Goal: Check status: Check status

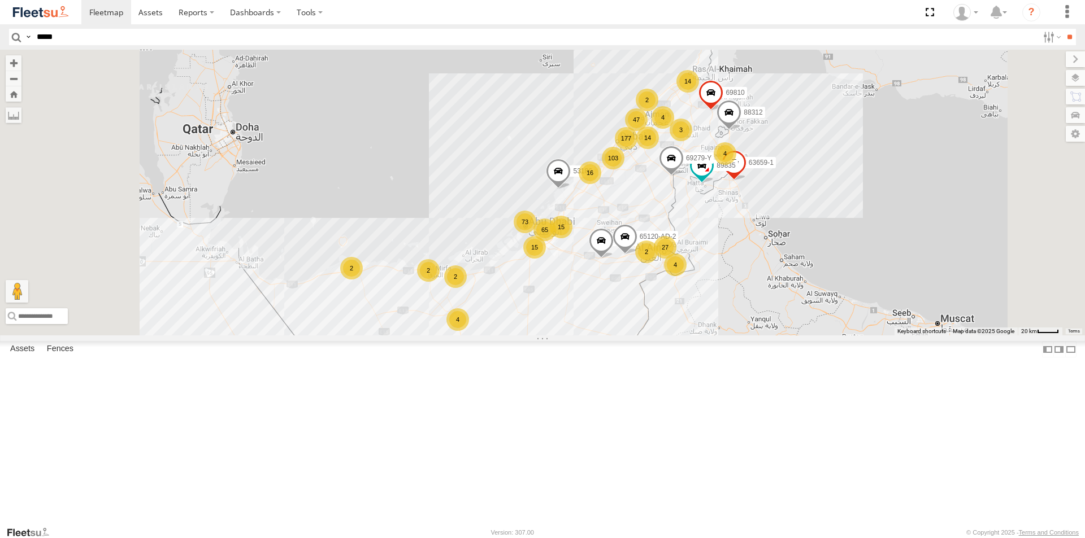
click at [1063, 29] on input "**" at bounding box center [1069, 37] width 13 height 16
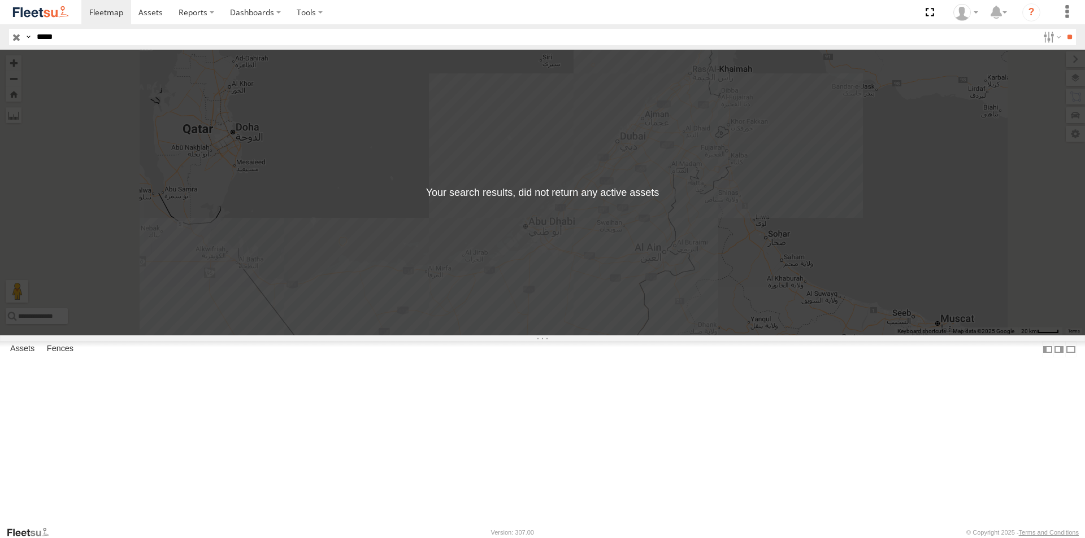
click at [72, 38] on input "*****" at bounding box center [535, 37] width 1006 height 16
type input "*****"
click at [1063, 29] on input "**" at bounding box center [1069, 37] width 13 height 16
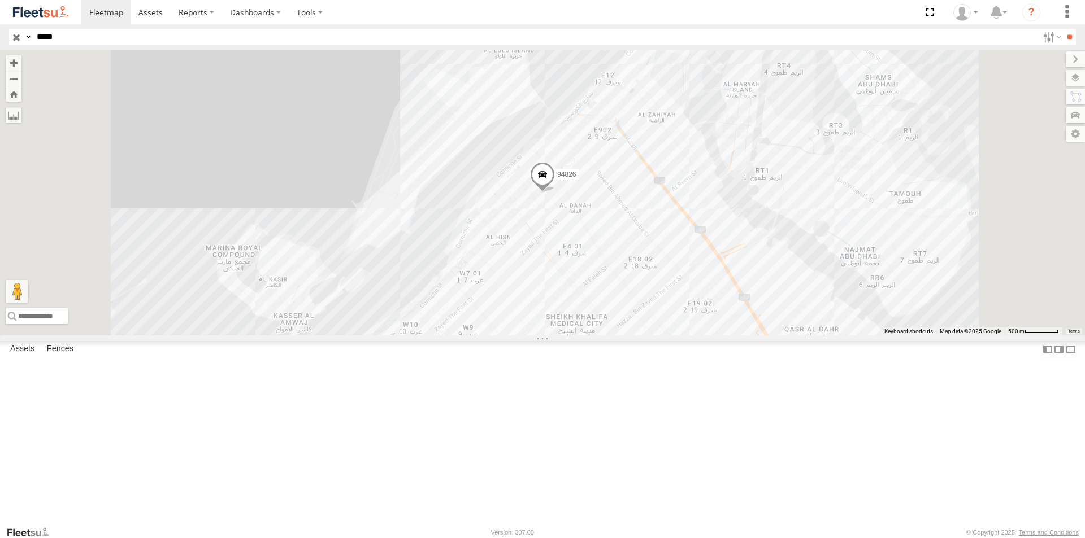
click at [555, 193] on span at bounding box center [542, 177] width 25 height 31
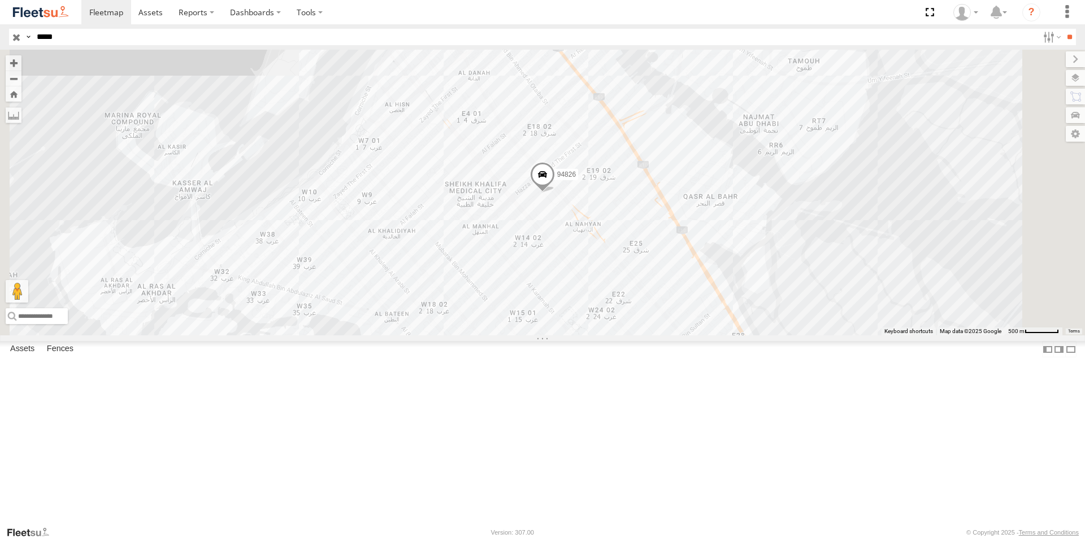
click at [0, 0] on div "94826 AUH-OAR-BIKE AL NAHYAN-WADHA COM UAE - United Arab Emirates 24.47099 54.3…" at bounding box center [0, 0] width 0 height 0
click at [0, 0] on div "AUH-OAR-BIKE" at bounding box center [0, 0] width 0 height 0
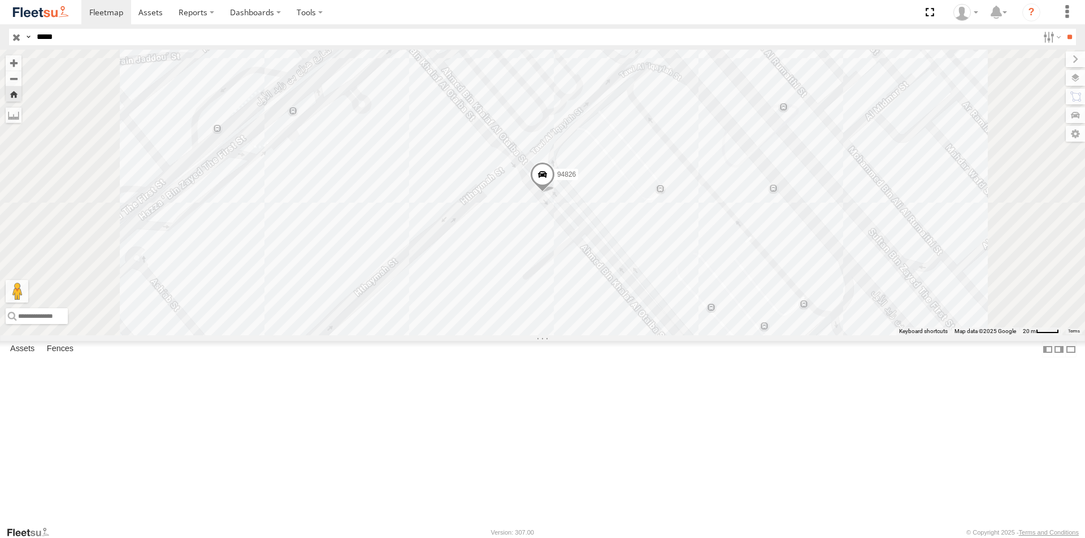
click at [555, 193] on span at bounding box center [542, 177] width 25 height 31
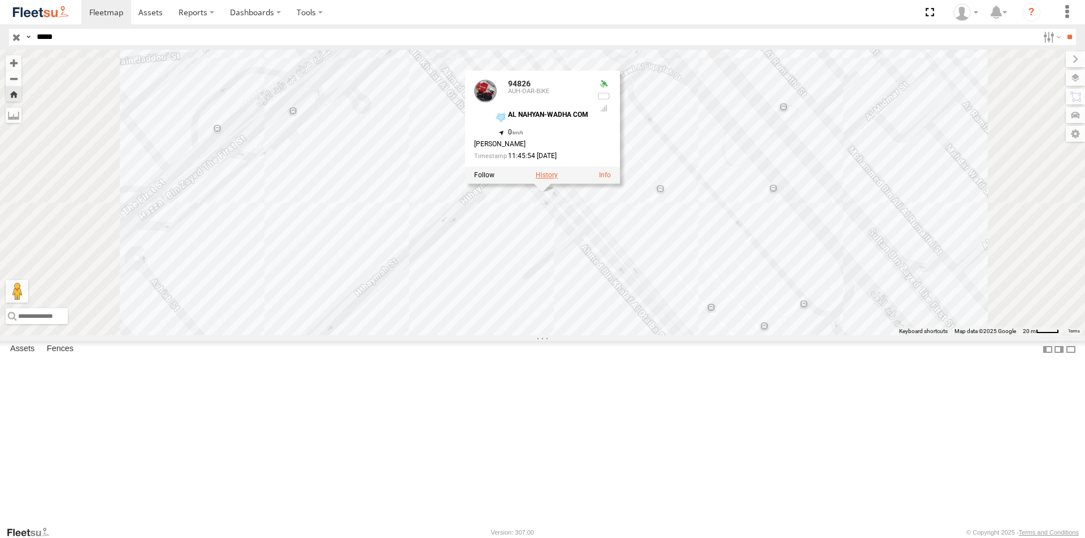
click at [558, 180] on label at bounding box center [547, 176] width 22 height 8
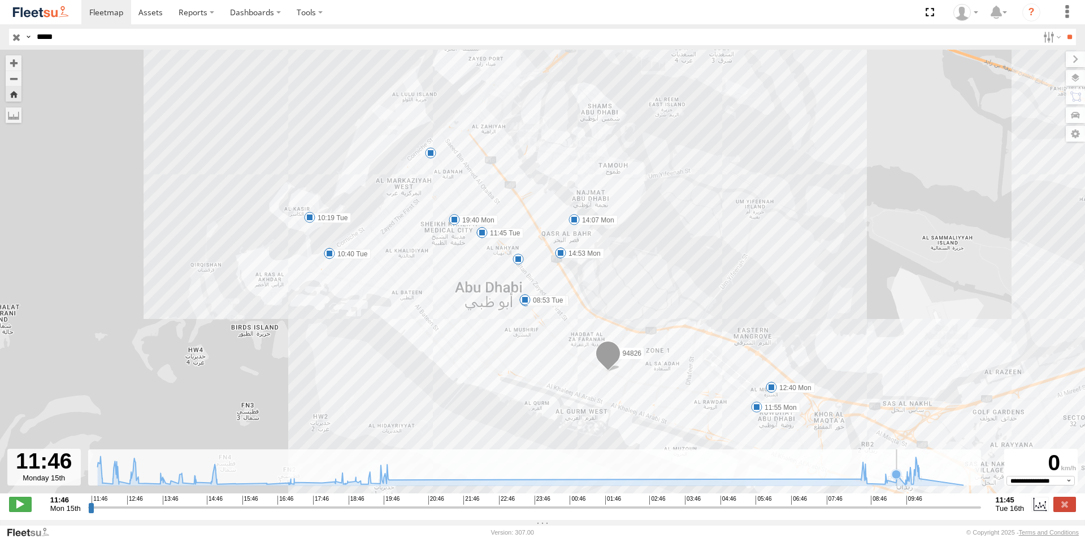
click at [900, 485] on icon at bounding box center [530, 470] width 877 height 29
click at [767, 381] on div "94826 11:55 Mon 12:22 Mon 12:40 Mon 12:55 Mon 13:29 Mon 14:07 Mon 14:31 Mon 14:…" at bounding box center [542, 278] width 1085 height 456
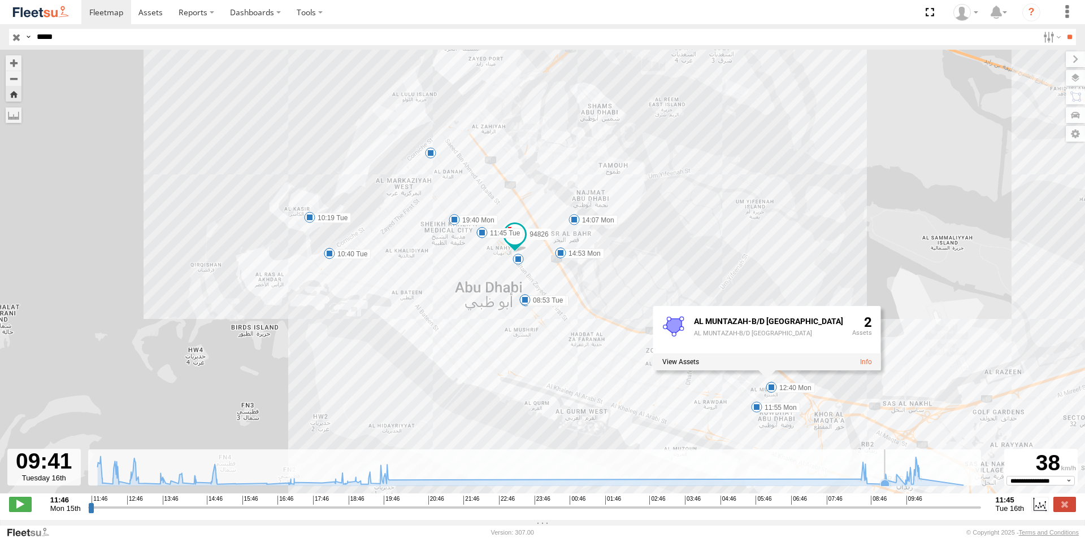
click at [880, 476] on rect at bounding box center [534, 468] width 893 height 37
click at [905, 484] on icon at bounding box center [530, 470] width 877 height 29
click at [925, 484] on icon at bounding box center [530, 470] width 877 height 29
click at [938, 485] on icon at bounding box center [530, 470] width 877 height 29
click at [920, 484] on icon at bounding box center [918, 479] width 9 height 9
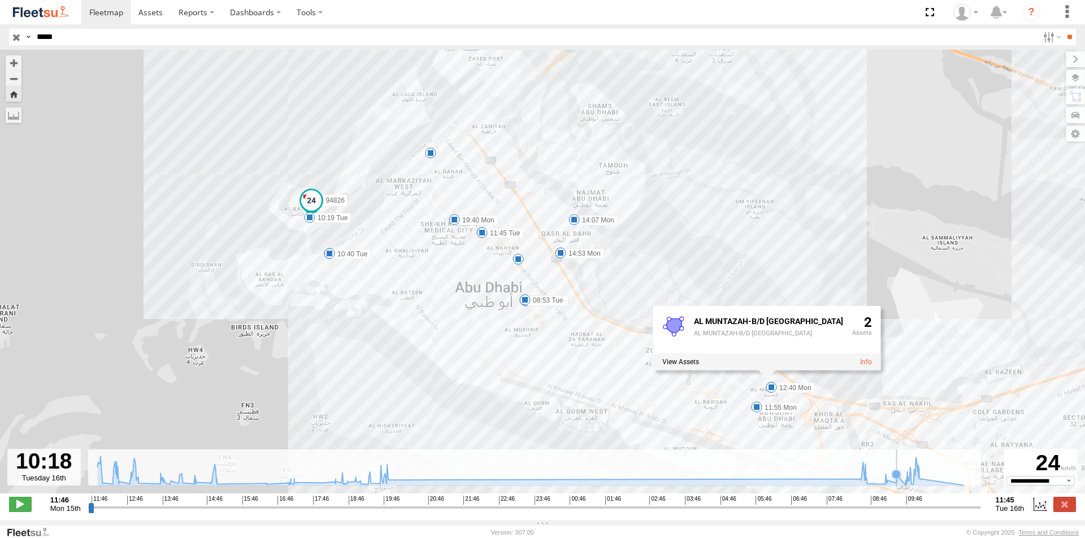
click at [897, 485] on icon at bounding box center [530, 470] width 877 height 29
click at [886, 485] on icon at bounding box center [885, 480] width 9 height 9
click at [886, 488] on icon at bounding box center [884, 484] width 9 height 9
click at [760, 406] on span at bounding box center [756, 407] width 11 height 11
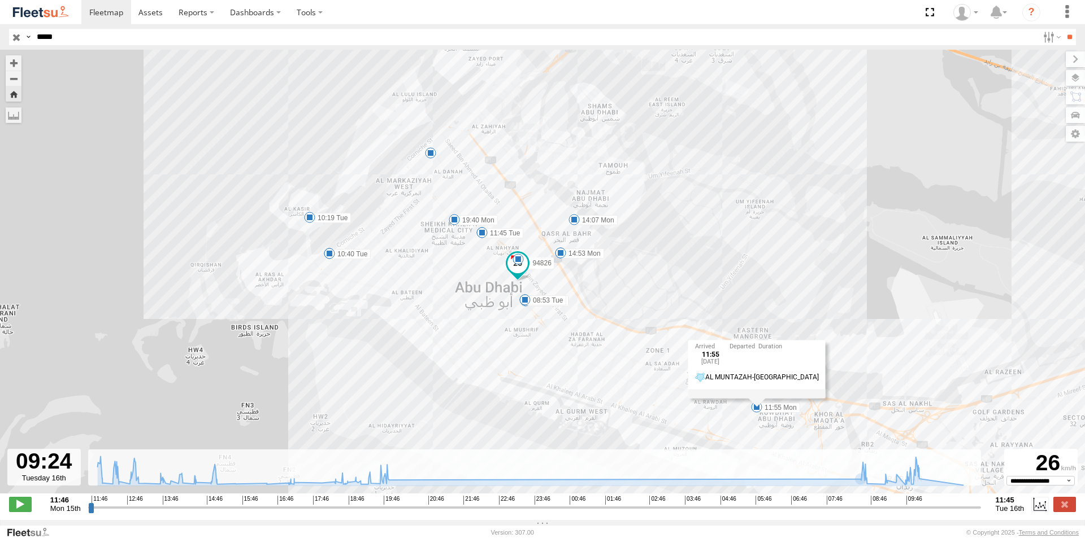
click at [520, 273] on span at bounding box center [517, 263] width 20 height 20
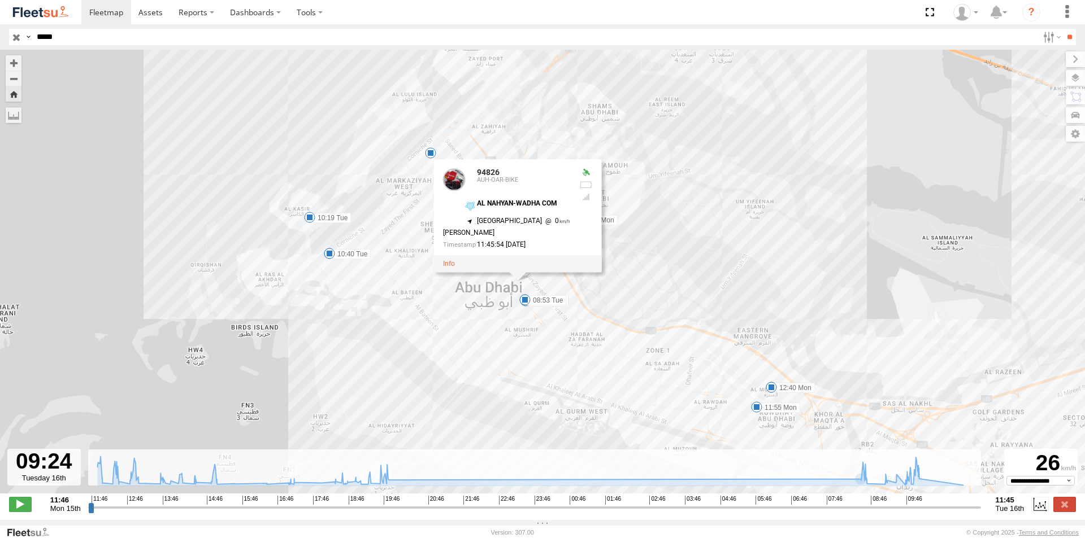
click at [625, 171] on div "94826 11:55 Mon 12:22 Mon 12:40 Mon 12:55 Mon 13:29 Mon 14:07 Mon 14:31 Mon 14:…" at bounding box center [542, 278] width 1085 height 456
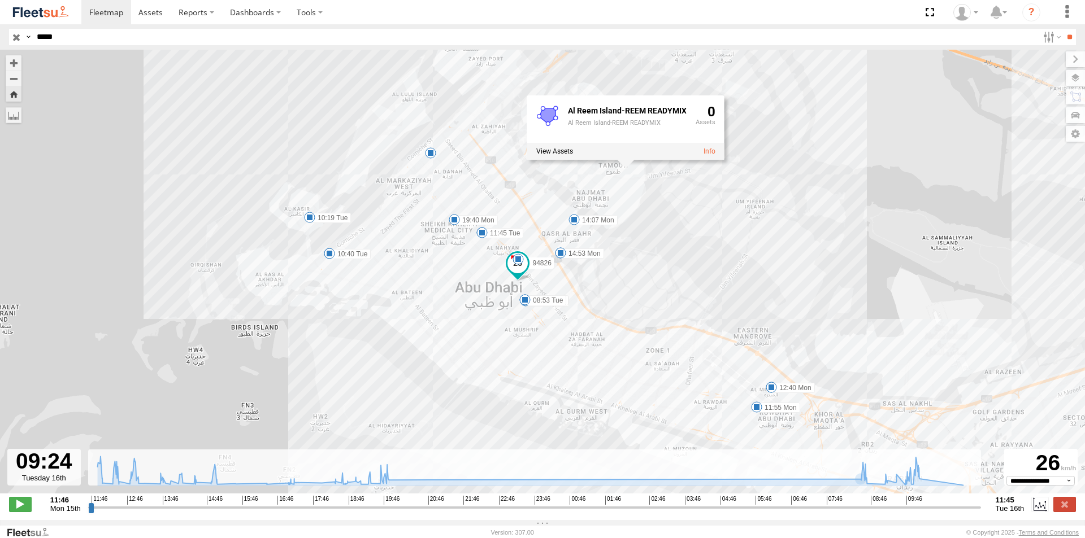
click at [499, 237] on label "11:45 Tue" at bounding box center [502, 233] width 41 height 10
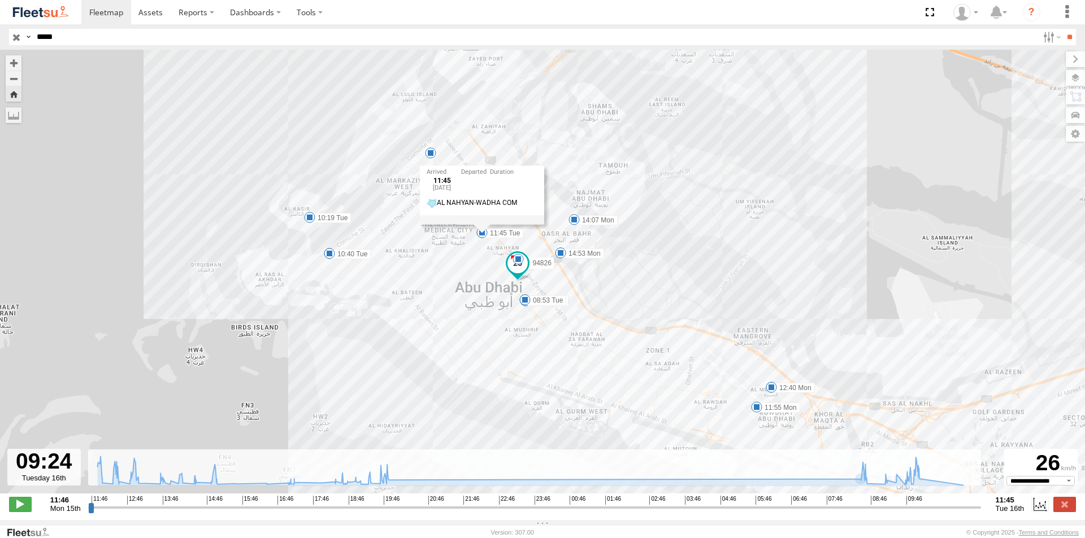
click at [497, 263] on div "94826 11:55 Mon 12:22 Mon 12:40 Mon 12:55 Mon 13:29 Mon 14:07 Mon 14:31 Mon 14:…" at bounding box center [542, 278] width 1085 height 456
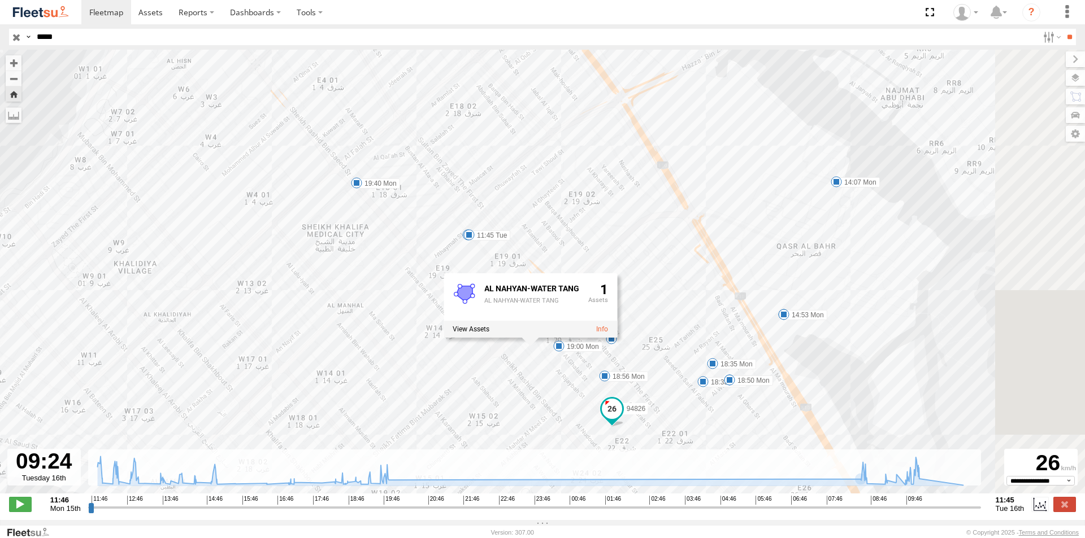
drag, startPoint x: 568, startPoint y: 266, endPoint x: 455, endPoint y: 349, distance: 139.8
click at [455, 349] on div "94826 11:55 Mon 12:22 Mon 12:40 Mon 12:55 Mon 13:29 Mon 14:07 Mon 14:31 Mon 14:…" at bounding box center [542, 278] width 1085 height 456
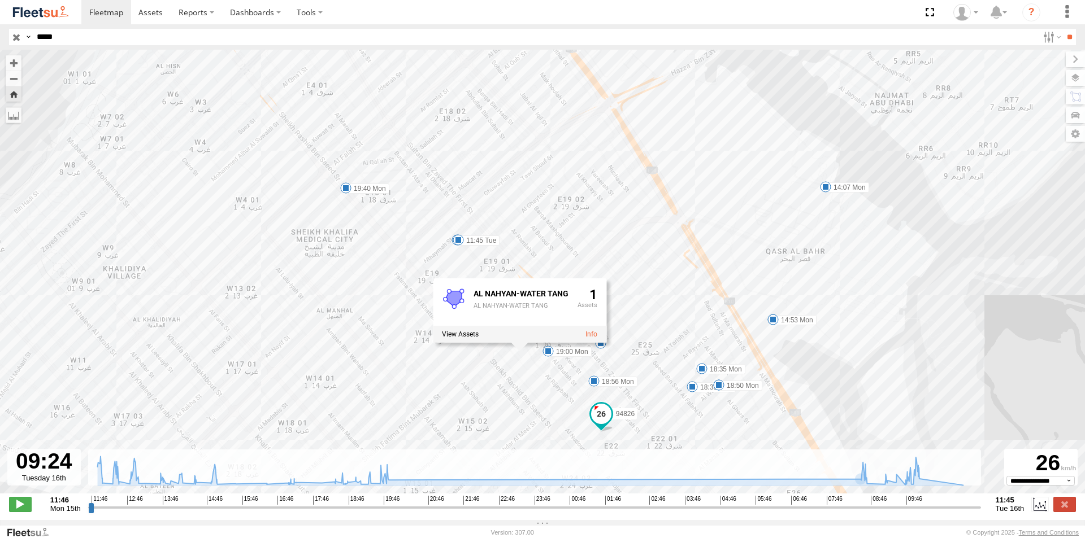
click at [459, 242] on span at bounding box center [458, 239] width 11 height 11
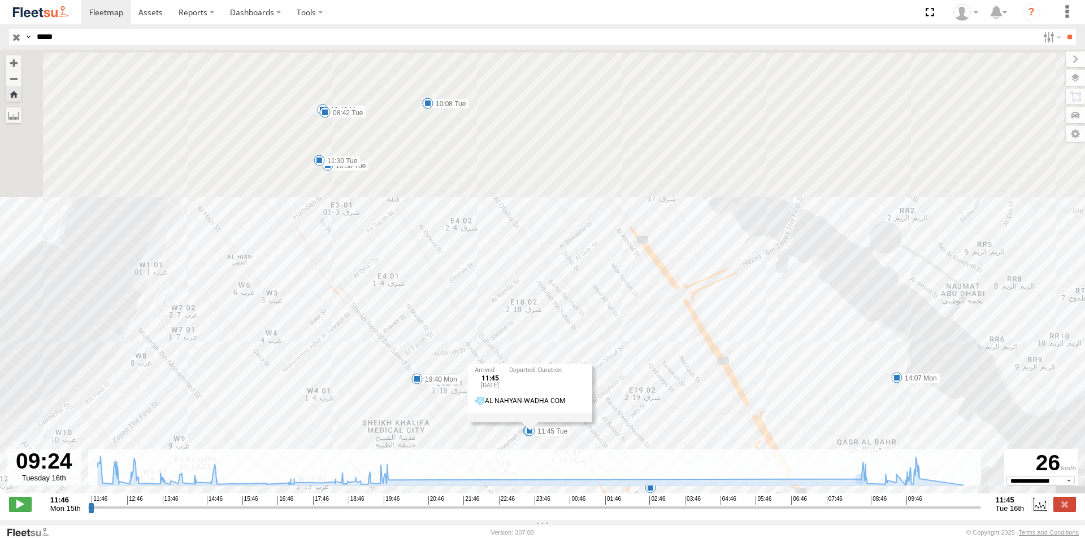
drag, startPoint x: 369, startPoint y: 258, endPoint x: 446, endPoint y: 492, distance: 246.7
click at [446, 492] on div "94826 11:55 Mon 12:22 Mon 12:40 Mon 12:55 Mon 13:29 Mon 14:07 Mon 14:31 Mon 14:…" at bounding box center [542, 278] width 1085 height 456
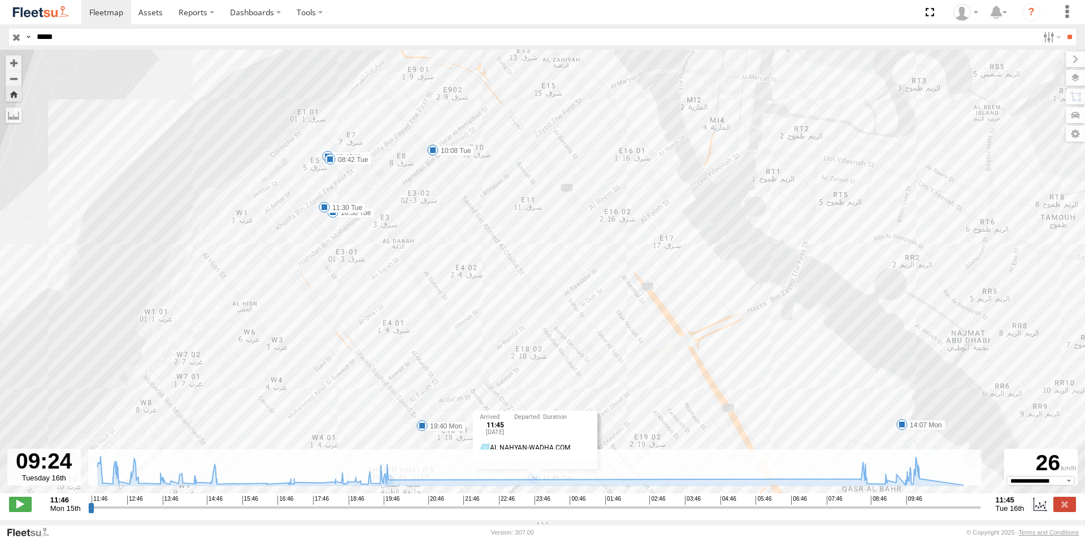
click at [343, 165] on label "08:42 Tue" at bounding box center [350, 160] width 41 height 10
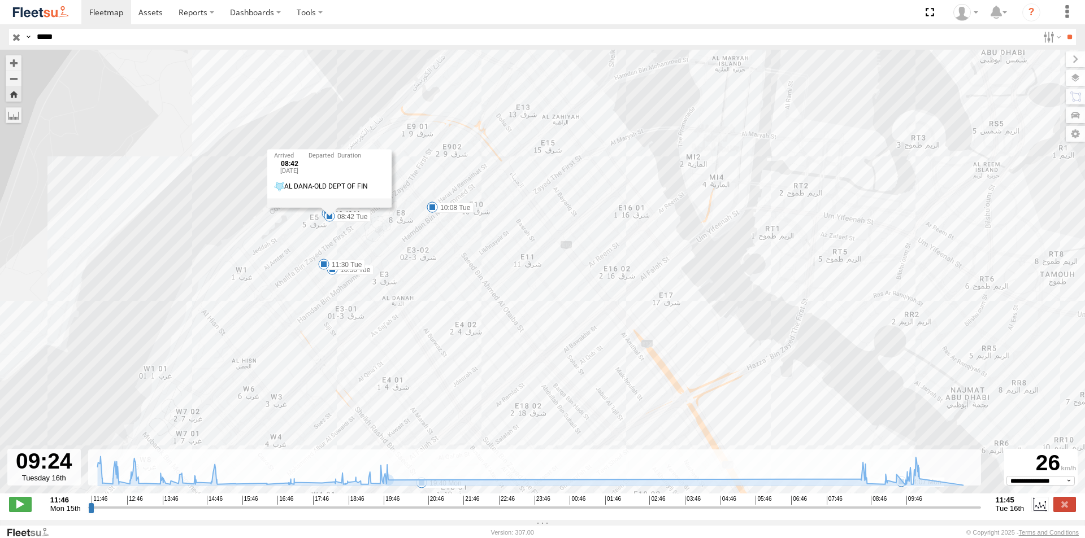
drag, startPoint x: 260, startPoint y: 260, endPoint x: 268, endPoint y: 290, distance: 31.5
click at [268, 290] on div "94826 11:55 Mon 12:22 Mon 12:40 Mon 12:55 Mon 13:29 Mon 14:07 Mon 14:31 Mon 14:…" at bounding box center [542, 278] width 1085 height 456
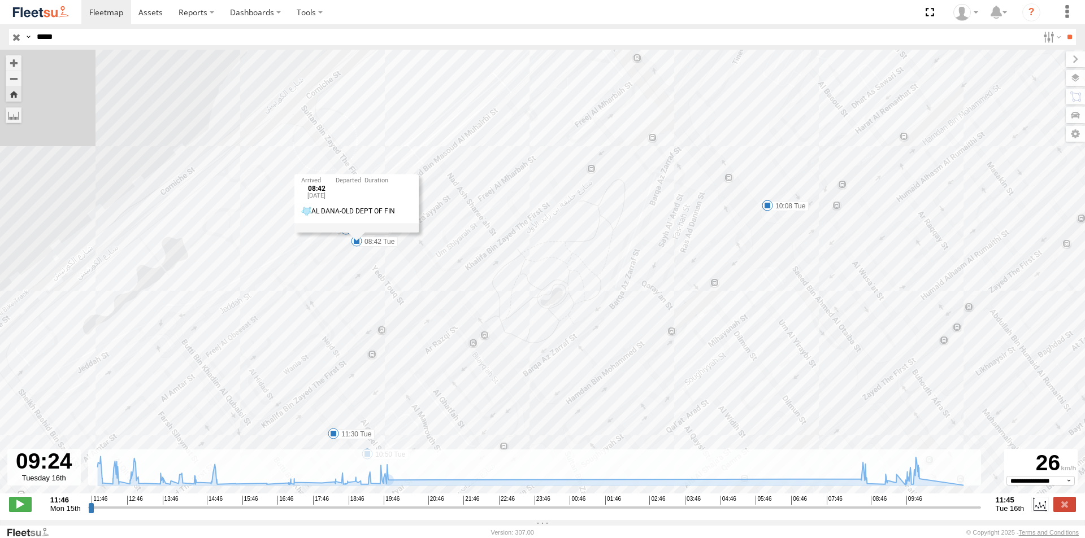
click at [299, 107] on div "94826 11:55 Mon 12:22 Mon 12:40 Mon 12:55 Mon 13:29 Mon 14:07 Mon 14:31 Mon 14:…" at bounding box center [542, 278] width 1085 height 456
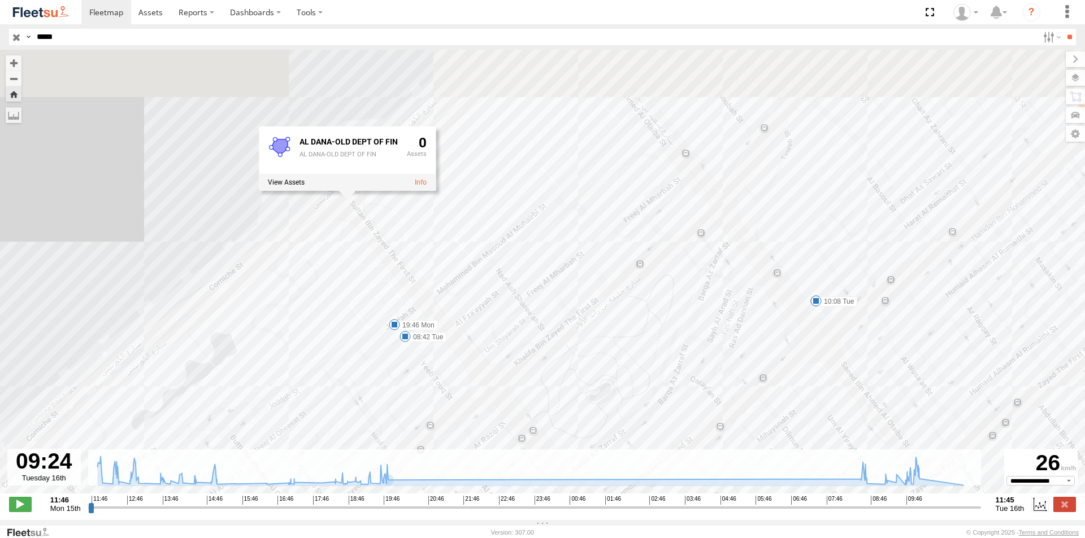
drag, startPoint x: 244, startPoint y: 195, endPoint x: 293, endPoint y: 294, distance: 109.7
click at [293, 294] on div "94826 11:55 Mon 12:22 Mon 12:40 Mon 12:55 Mon 13:29 Mon 14:07 Mon 14:31 Mon 14:…" at bounding box center [542, 278] width 1085 height 456
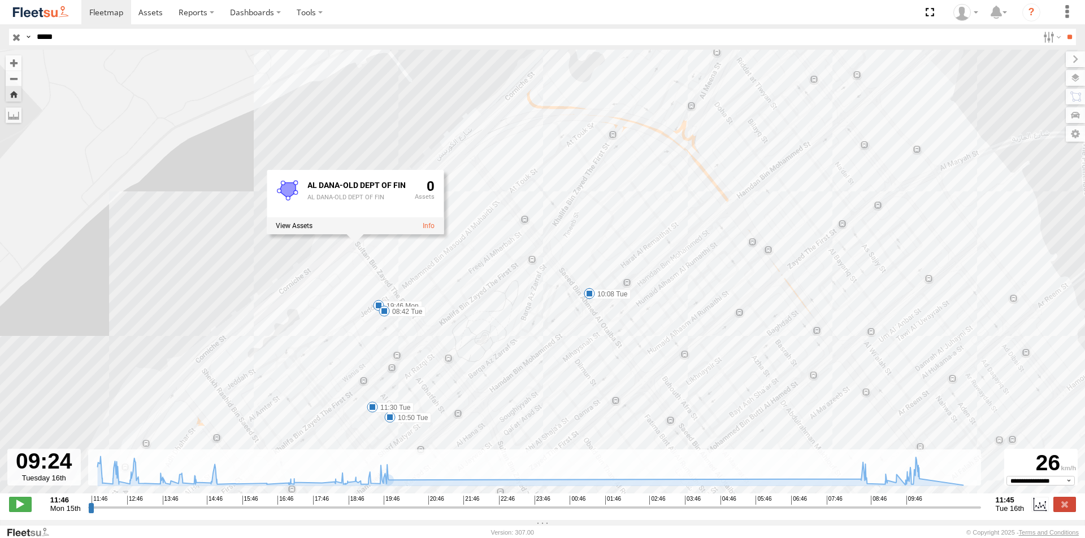
click at [525, 258] on div "94826 11:55 Mon 12:22 Mon 12:40 Mon 12:55 Mon 13:29 Mon 14:07 Mon 14:31 Mon 14:…" at bounding box center [542, 278] width 1085 height 456
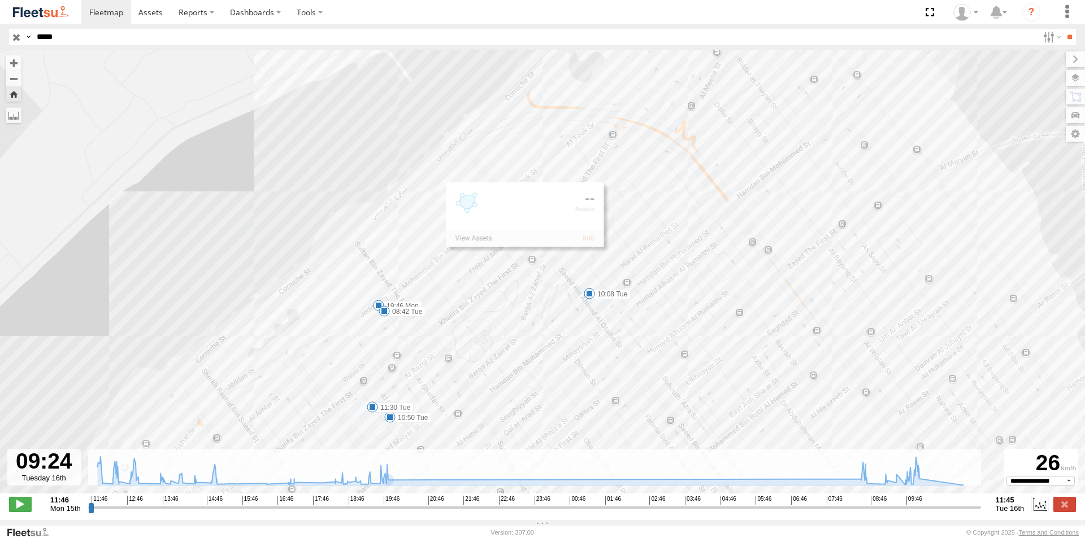
click at [582, 293] on div "94826 11:55 Mon 12:22 Mon 12:40 Mon 12:55 Mon 13:29 Mon 14:07 Mon 14:31 Mon 14:…" at bounding box center [542, 278] width 1085 height 456
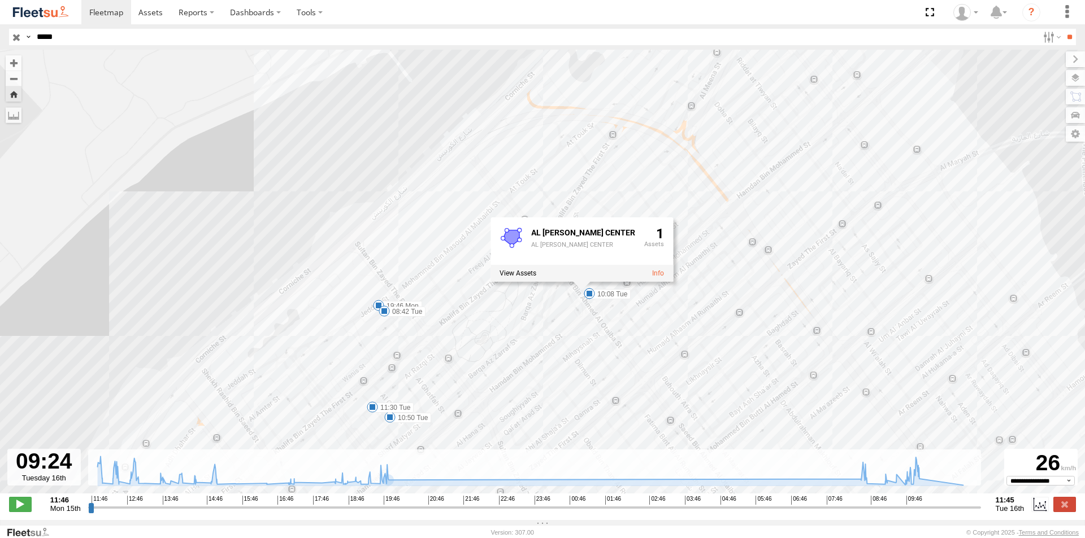
click at [407, 307] on label "19:46 Mon" at bounding box center [401, 306] width 44 height 10
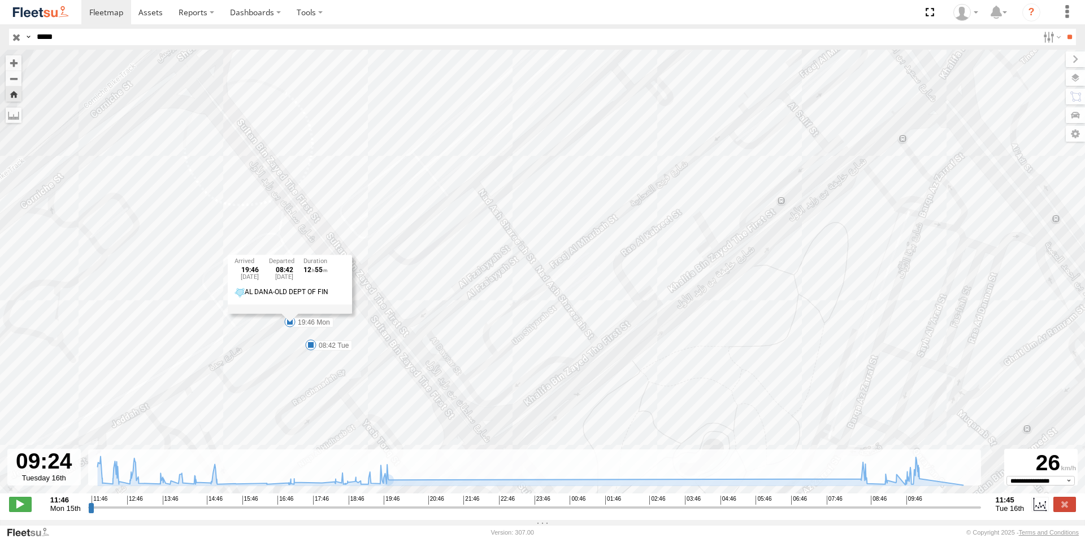
click at [317, 345] on label "08:42 Tue" at bounding box center [331, 346] width 41 height 10
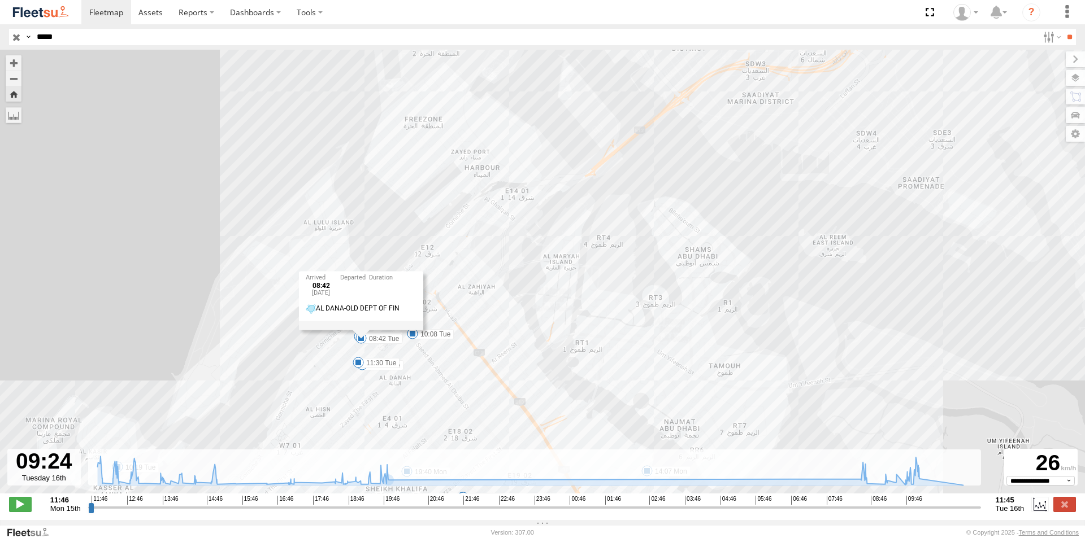
click at [72, 43] on input "*****" at bounding box center [535, 37] width 1006 height 16
click at [1063, 29] on input "**" at bounding box center [1069, 37] width 13 height 16
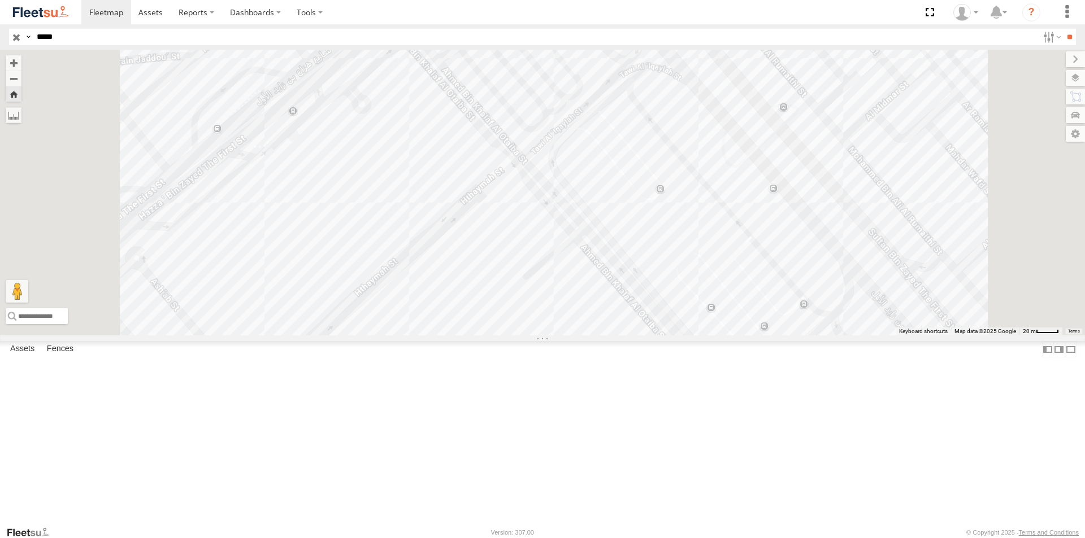
click at [0, 0] on div "AUH-OAR-BIKE" at bounding box center [0, 0] width 0 height 0
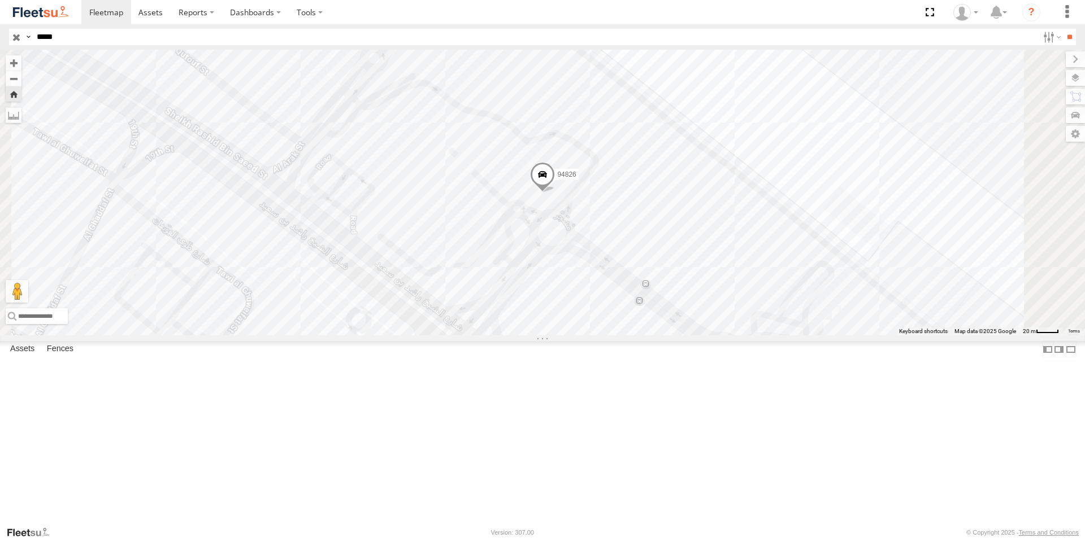
click at [555, 193] on span at bounding box center [542, 177] width 25 height 31
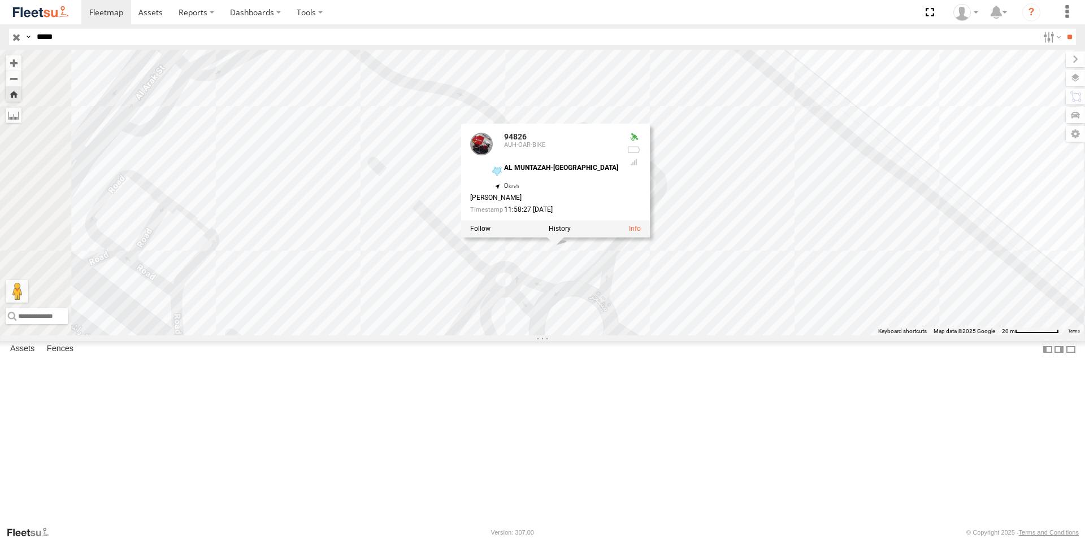
drag, startPoint x: 659, startPoint y: 325, endPoint x: 647, endPoint y: 455, distance: 129.9
click at [650, 336] on div "94826 94826 AUH-OAR-BIKE AL MUNTAZAH-BATEEN AIRPORT 24.42279 , 54.45878 0 Ahmed…" at bounding box center [542, 193] width 1085 height 286
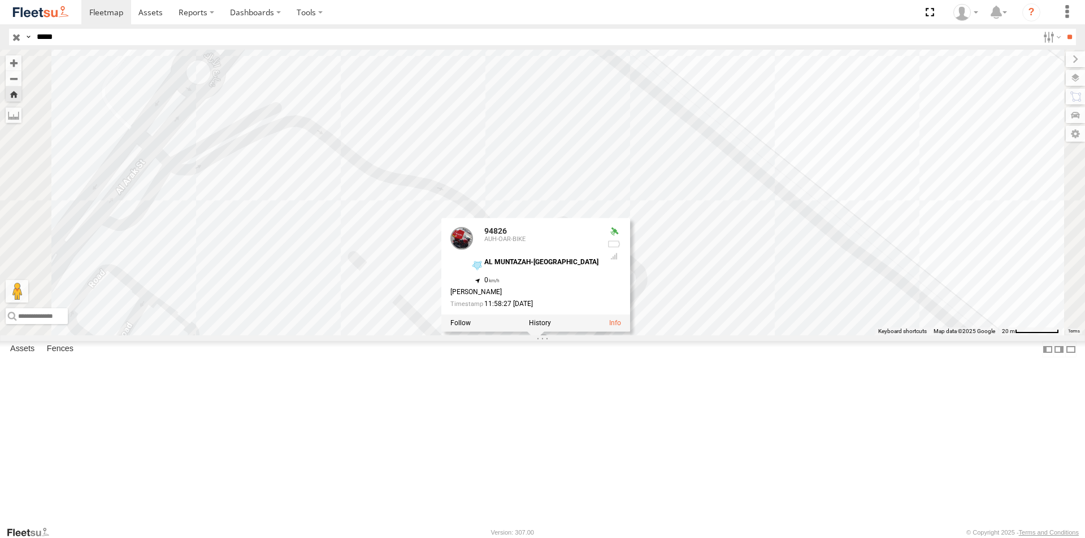
click at [721, 242] on div "94826 94826 AUH-OAR-BIKE AL MUNTAZAH-BATEEN AIRPORT 24.42279 , 54.45878 0 Ahmed…" at bounding box center [542, 193] width 1085 height 286
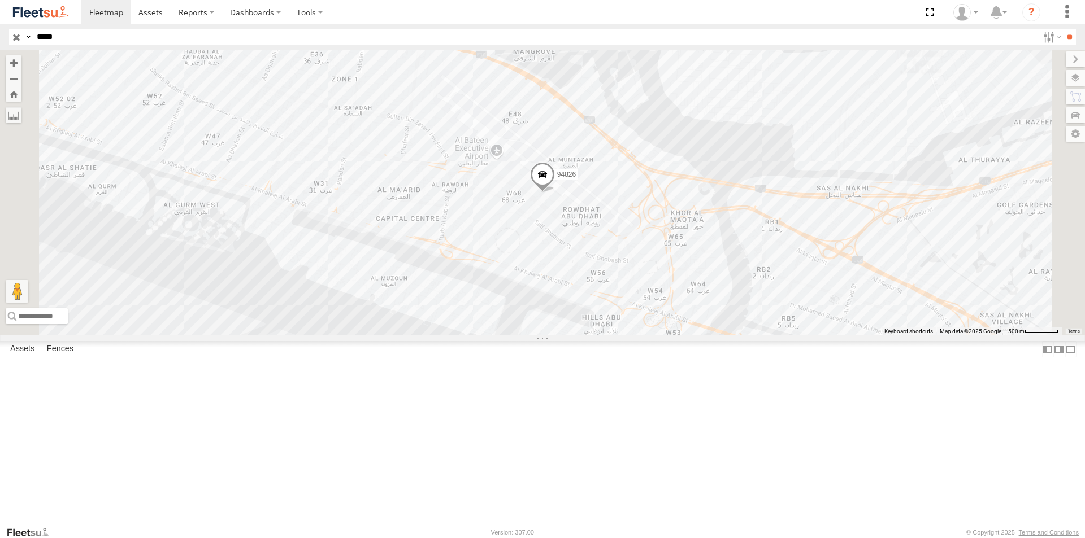
click at [0, 0] on div "94826" at bounding box center [0, 0] width 0 height 0
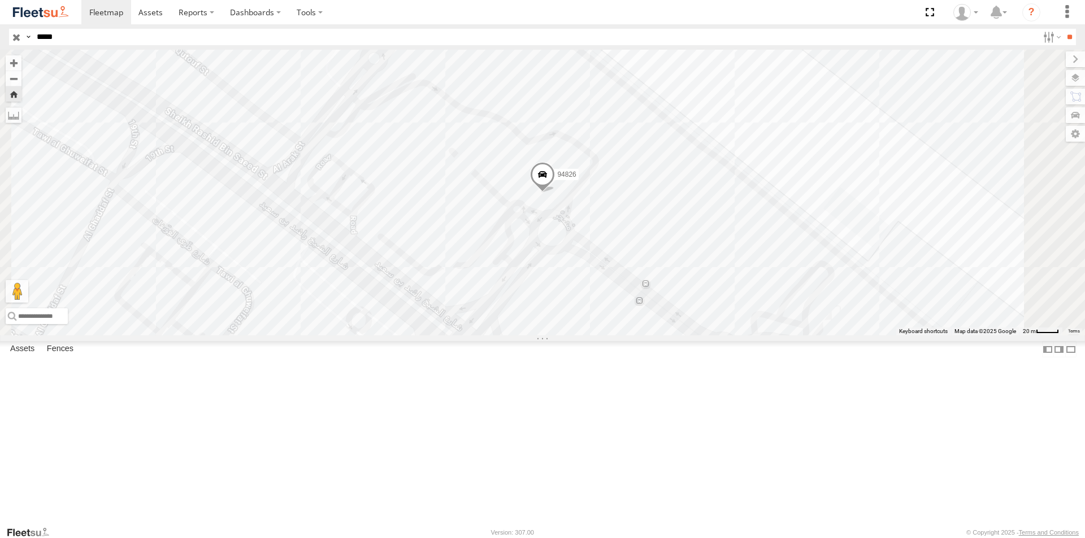
click at [555, 193] on span at bounding box center [542, 177] width 25 height 31
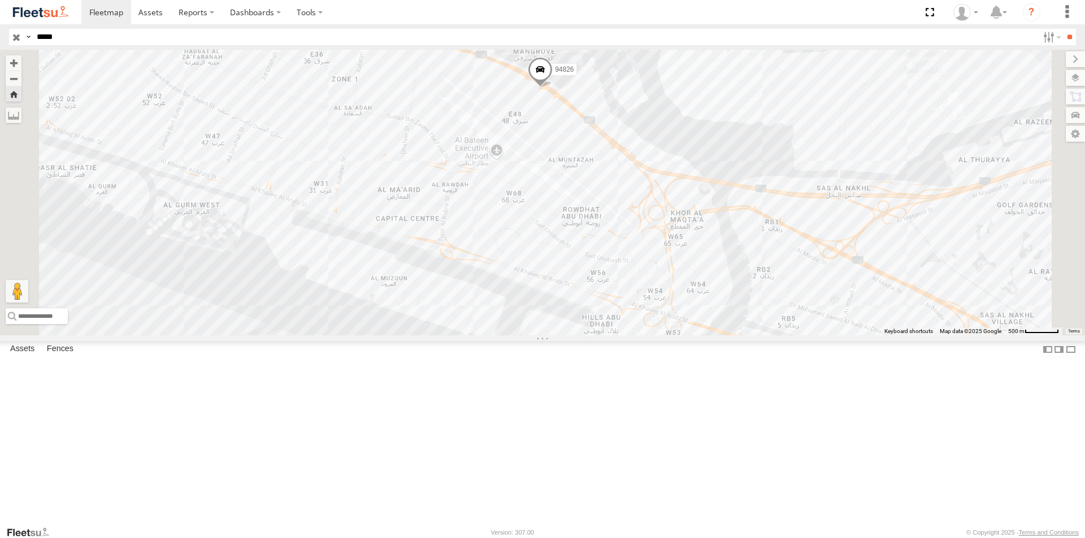
click at [0, 0] on div "94826" at bounding box center [0, 0] width 0 height 0
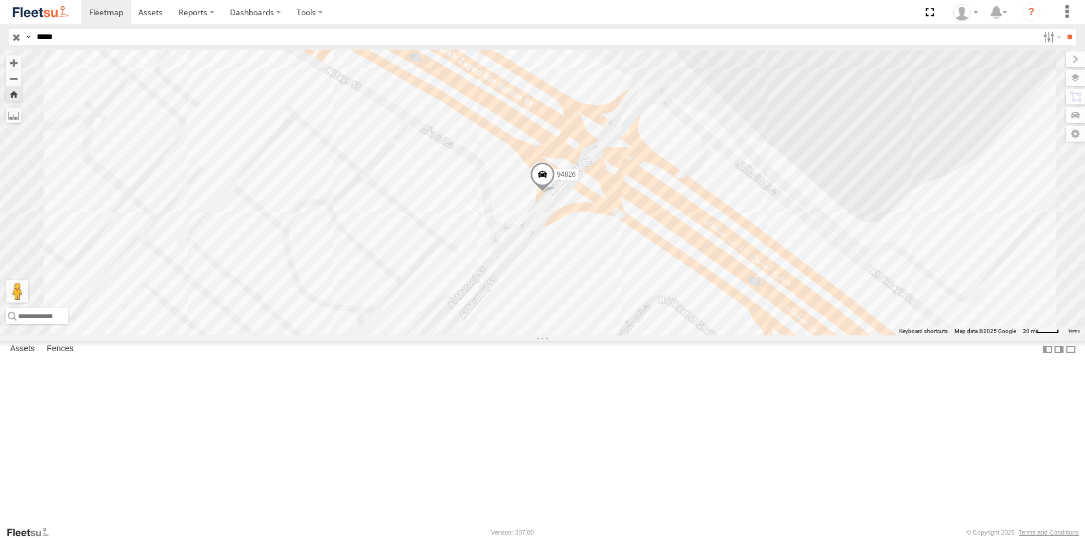
click at [0, 0] on div "94826" at bounding box center [0, 0] width 0 height 0
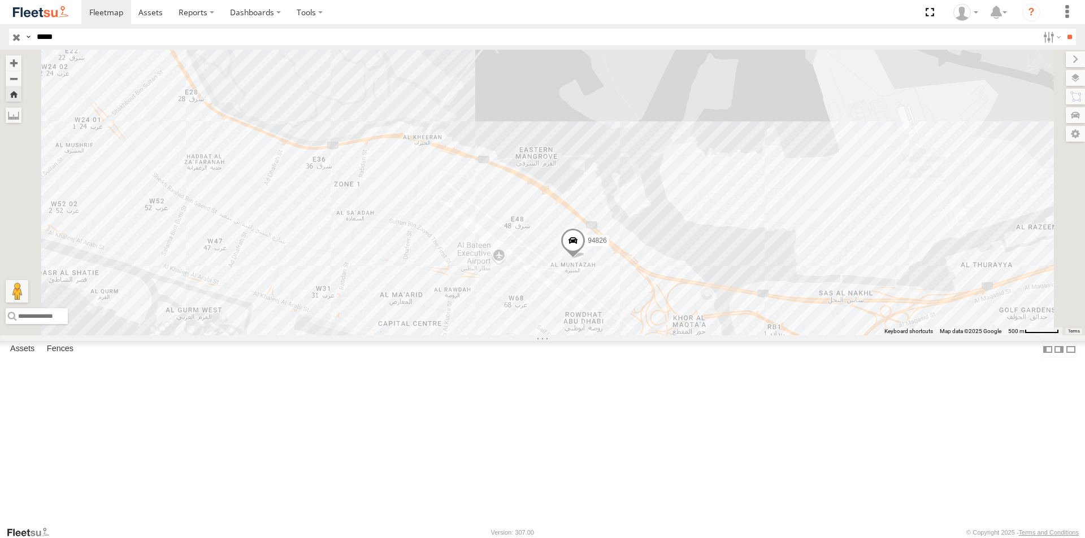
click at [0, 0] on div "AUH-OAR-BIKE" at bounding box center [0, 0] width 0 height 0
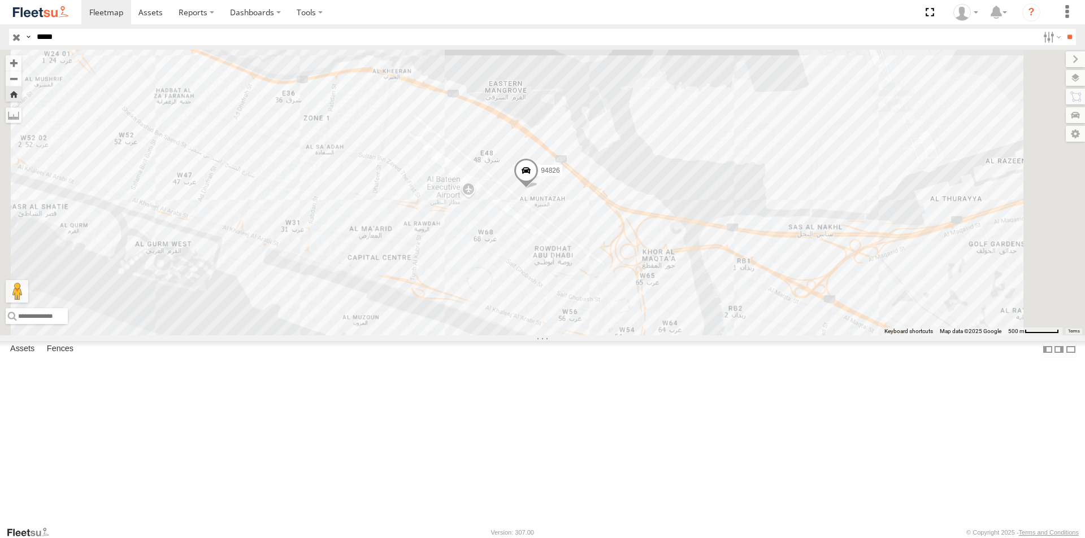
click at [0, 0] on div "94826" at bounding box center [0, 0] width 0 height 0
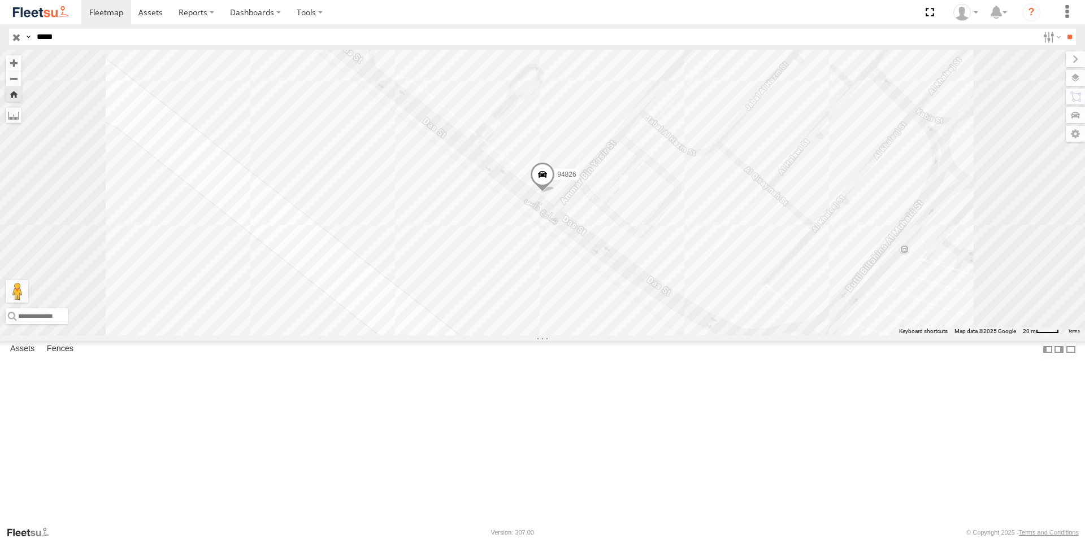
click at [669, 266] on div "94826" at bounding box center [542, 193] width 1085 height 286
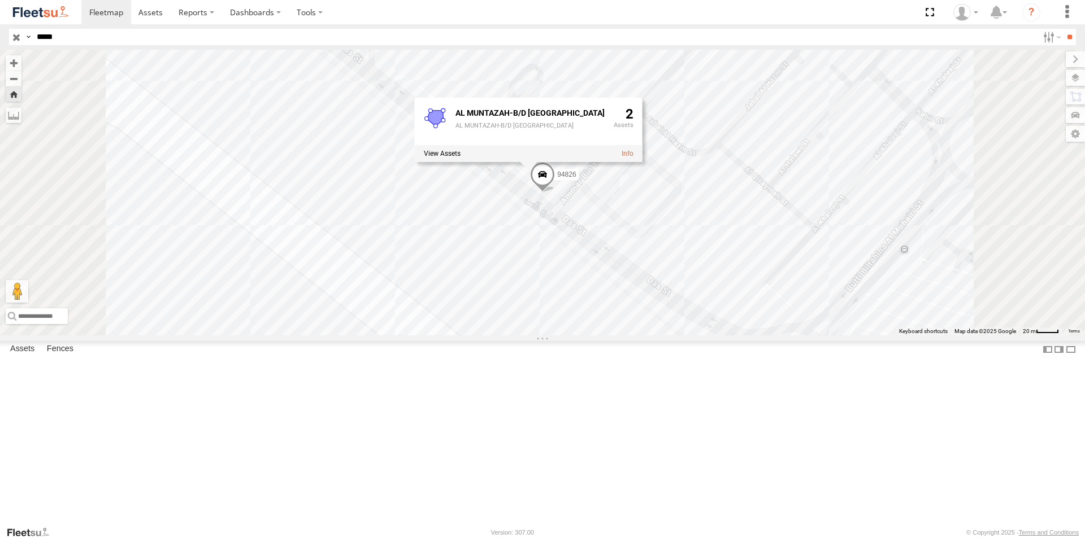
click at [0, 0] on div "AUH-OAR-BIKE" at bounding box center [0, 0] width 0 height 0
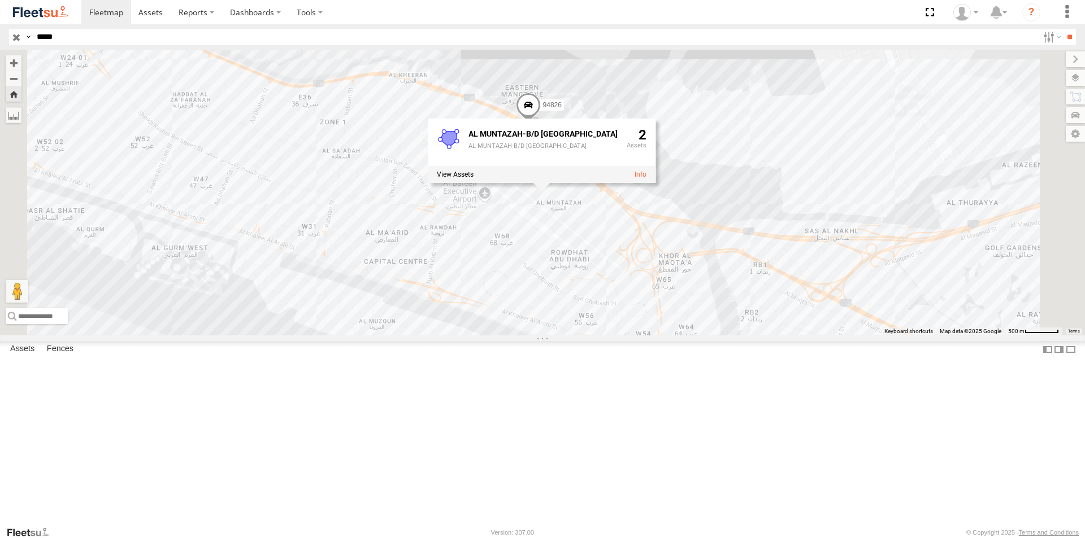
click at [0, 0] on div "94826" at bounding box center [0, 0] width 0 height 0
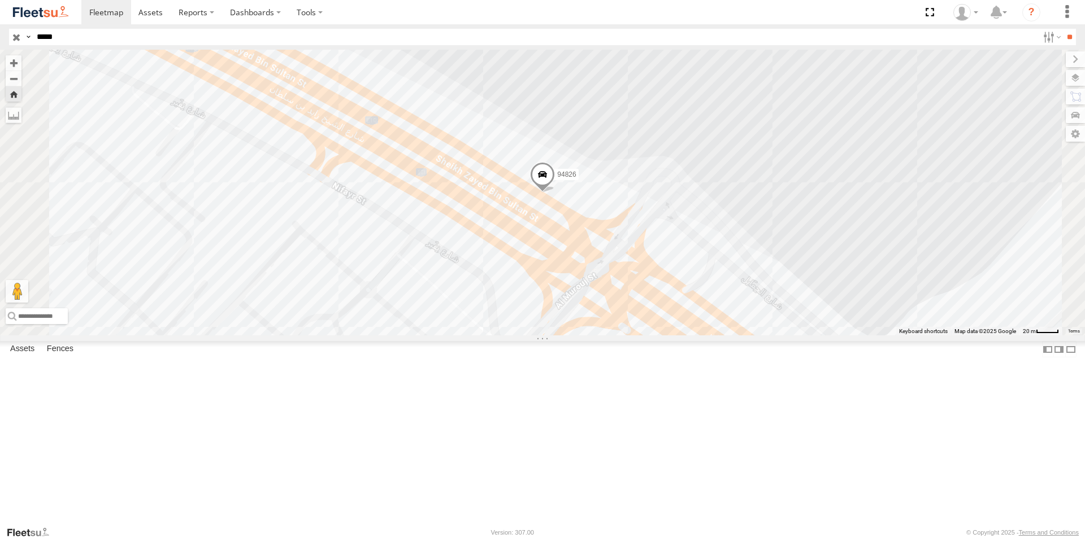
click at [555, 193] on span at bounding box center [542, 177] width 25 height 31
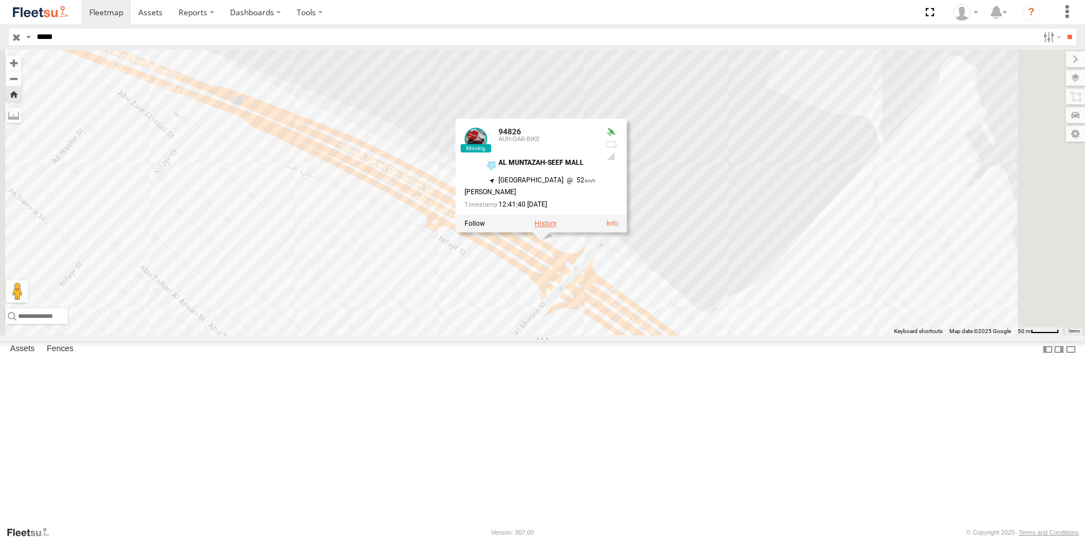
click at [556, 228] on label at bounding box center [545, 224] width 22 height 8
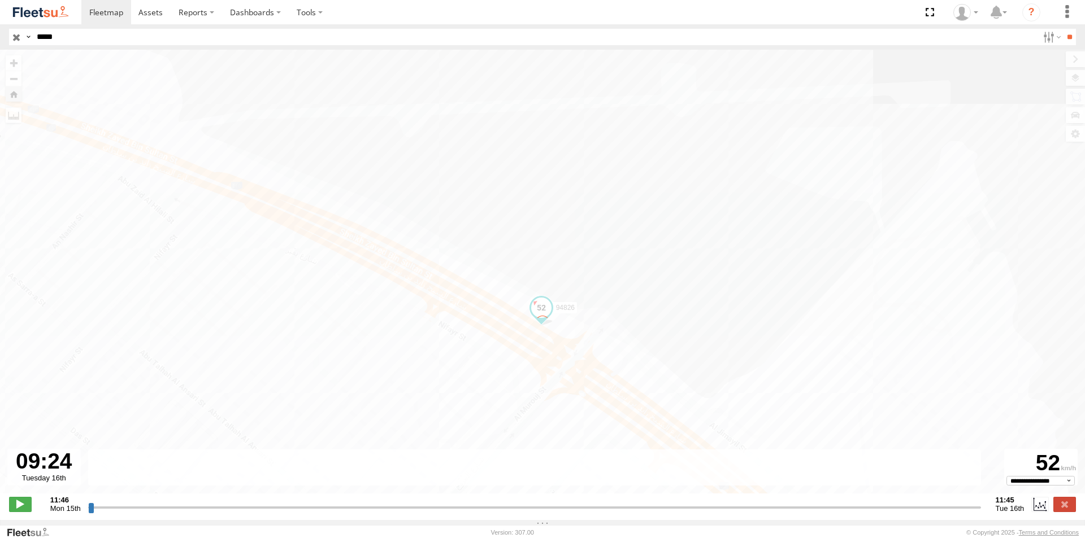
type input "**********"
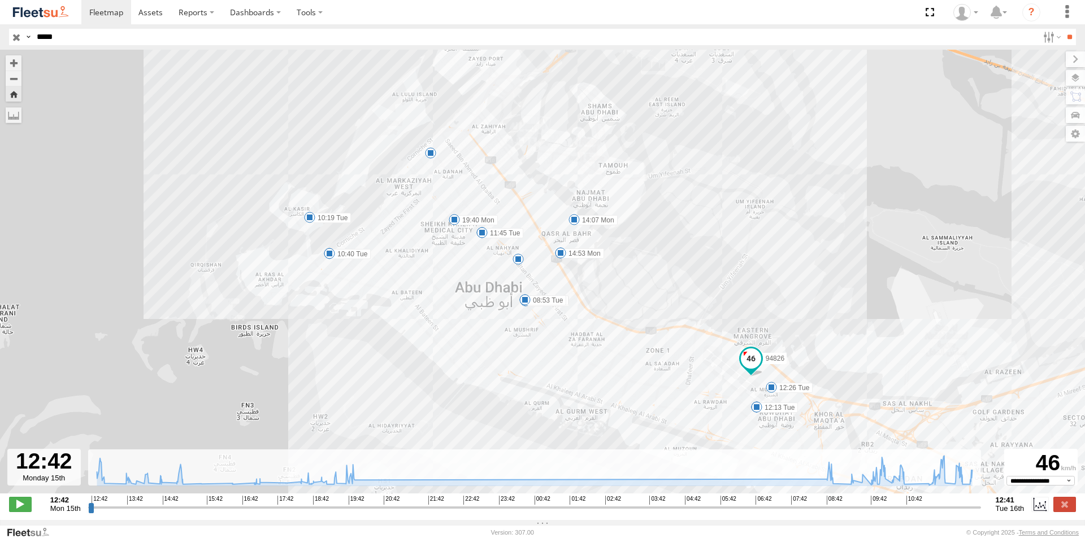
click at [748, 362] on span at bounding box center [751, 358] width 20 height 20
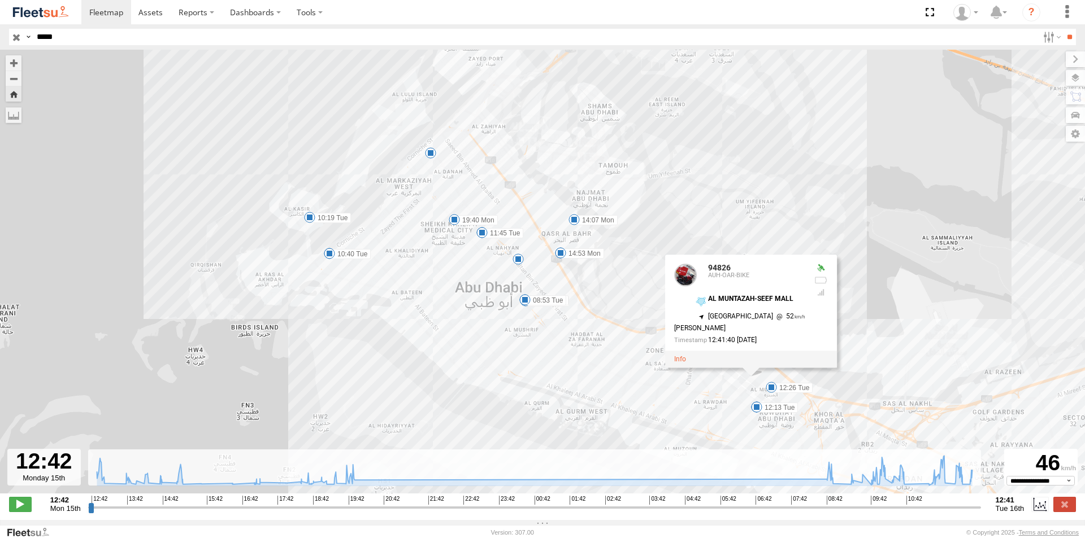
click at [763, 413] on label "12:13 Tue" at bounding box center [776, 408] width 41 height 10
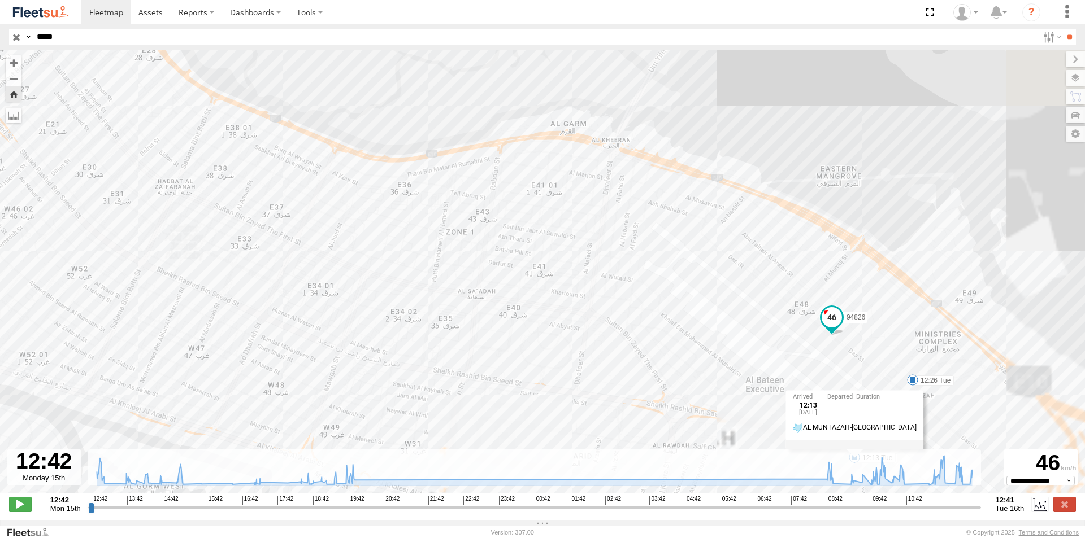
drag, startPoint x: 715, startPoint y: 390, endPoint x: 495, endPoint y: 254, distance: 257.7
click at [495, 254] on div "94826 12:55 Mon 13:29 Mon 14:07 Mon 14:31 Mon 14:53 Mon 19:17 Mon 19:40 Mon 08:…" at bounding box center [542, 278] width 1085 height 456
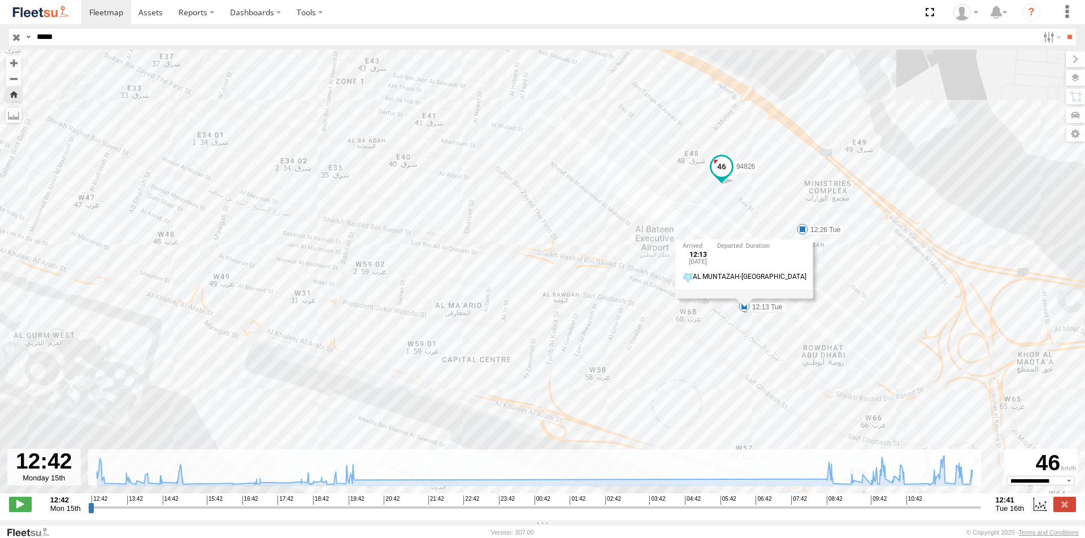
drag, startPoint x: 597, startPoint y: 325, endPoint x: 493, endPoint y: 175, distance: 181.9
click at [493, 175] on div "94826 12:55 Mon 13:29 Mon 14:07 Mon 14:31 Mon 14:53 Mon 19:17 Mon 19:40 Mon 08:…" at bounding box center [542, 278] width 1085 height 456
click at [743, 299] on div "12:13 Tue 16th Sep AL MUNTAZAH-BATEEN AIRPORT" at bounding box center [743, 269] width 137 height 59
click at [694, 331] on div "94826 12:55 Mon 13:29 Mon 14:07 Mon 14:31 Mon 14:53 Mon 19:17 Mon 19:40 Mon 08:…" at bounding box center [542, 278] width 1085 height 456
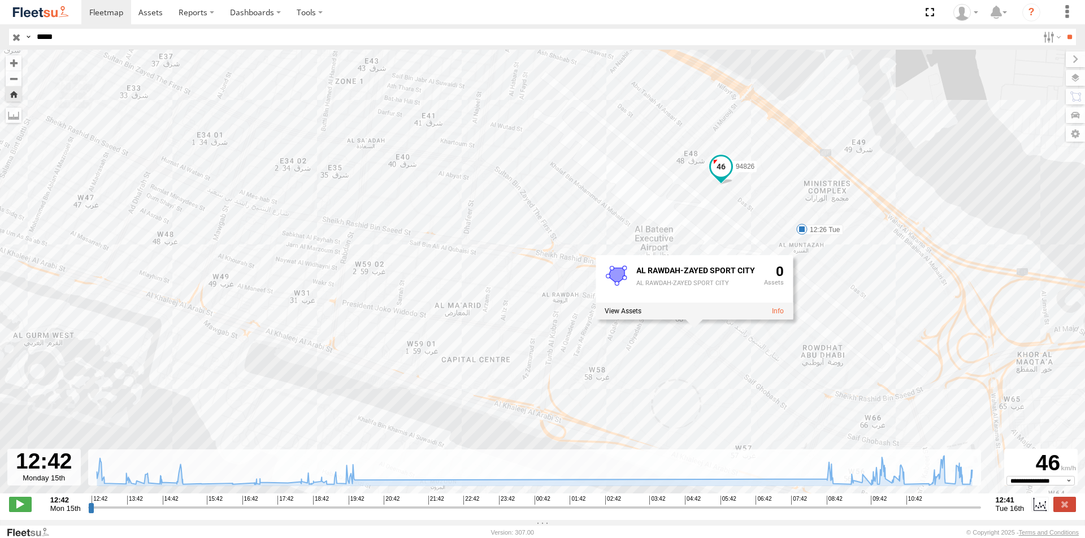
click at [803, 230] on span at bounding box center [801, 229] width 11 height 11
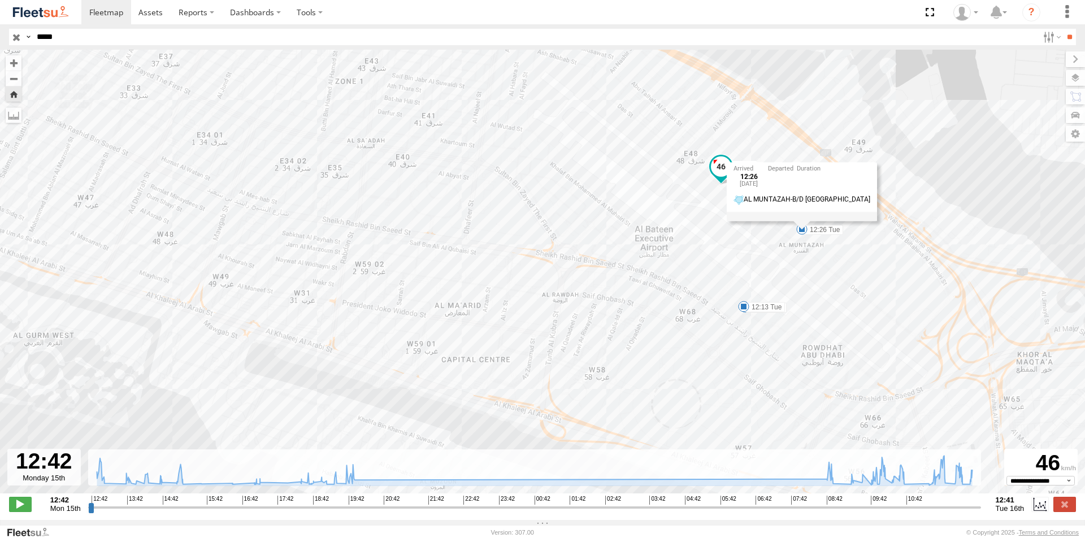
click at [717, 177] on span at bounding box center [721, 166] width 20 height 20
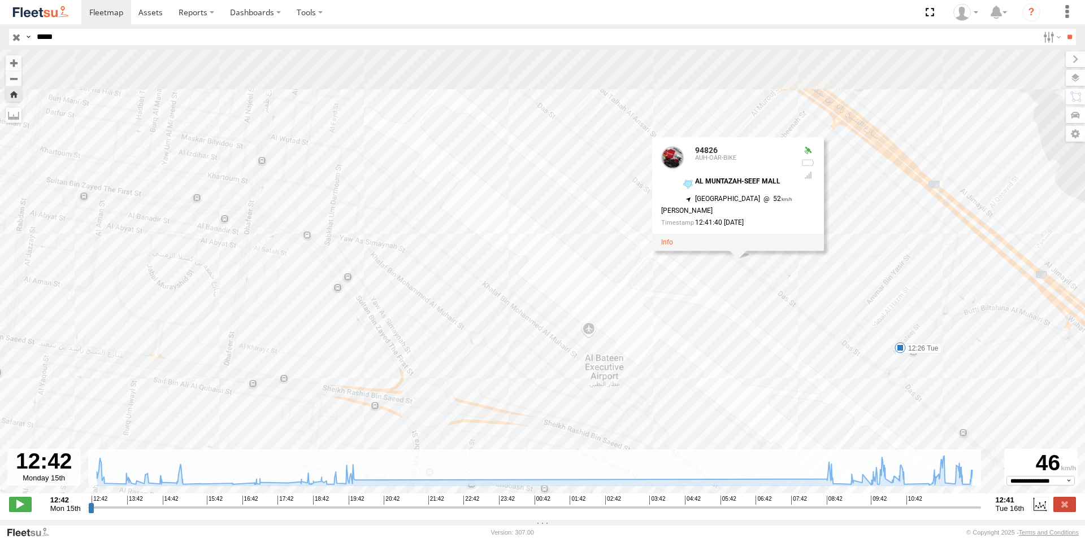
drag, startPoint x: 684, startPoint y: 229, endPoint x: 695, endPoint y: 316, distance: 87.7
click at [695, 316] on div "94826 12:55 Mon 13:29 Mon 14:07 Mon 14:31 Mon 14:53 Mon 19:17 Mon 19:40 Mon 08:…" at bounding box center [542, 278] width 1085 height 456
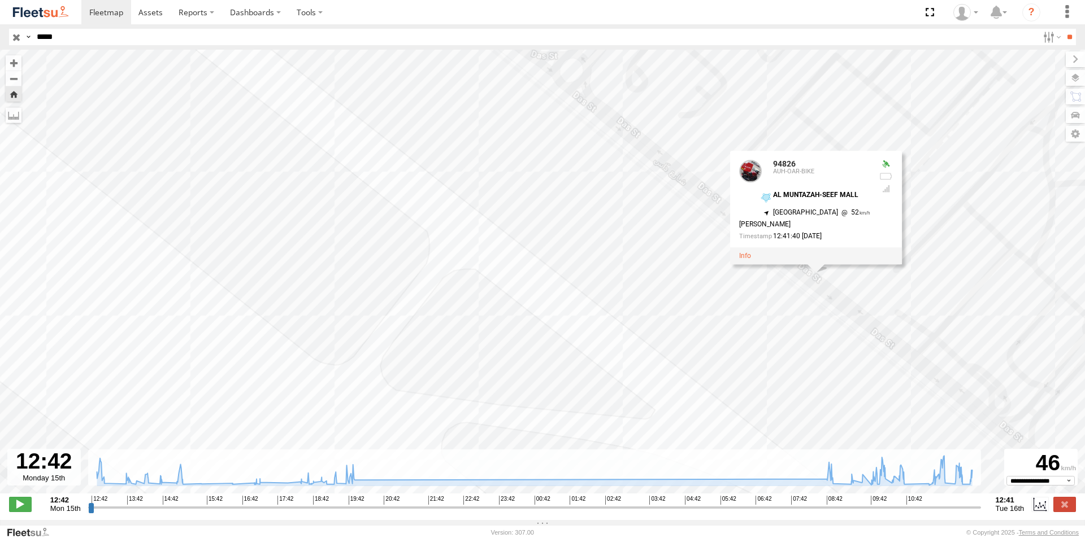
drag, startPoint x: 667, startPoint y: 273, endPoint x: 658, endPoint y: 337, distance: 64.5
click at [680, 345] on div "94826 12:55 Mon 13:29 Mon 14:07 Mon 14:31 Mon 14:53 Mon 19:17 Mon 19:40 Mon 08:…" at bounding box center [542, 278] width 1085 height 456
click at [676, 160] on div "94826 12:55 Mon 13:29 Mon 14:07 Mon 14:31 Mon 14:53 Mon 19:17 Mon 19:40 Mon 08:…" at bounding box center [542, 278] width 1085 height 456
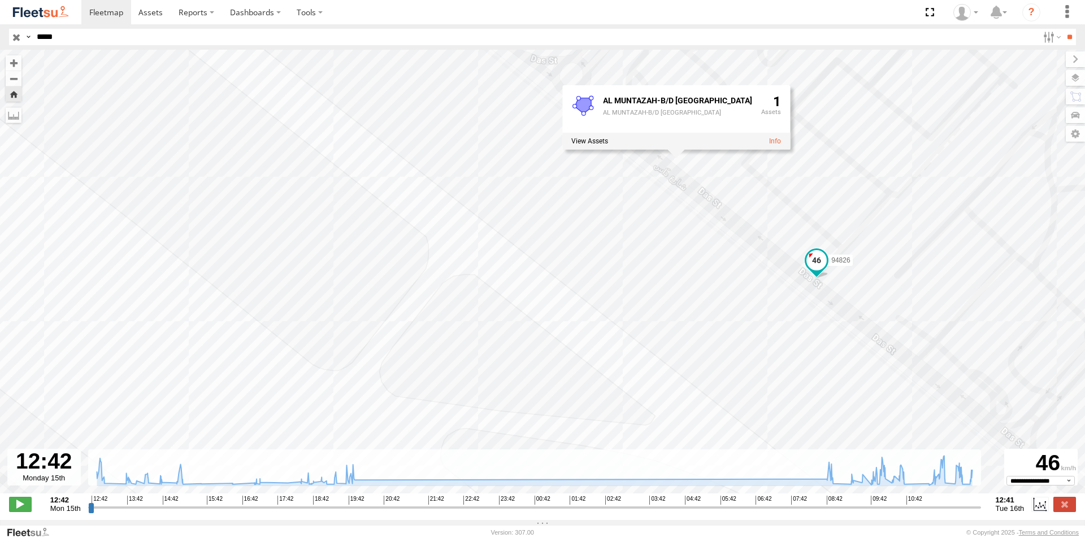
click at [813, 260] on span at bounding box center [816, 260] width 20 height 20
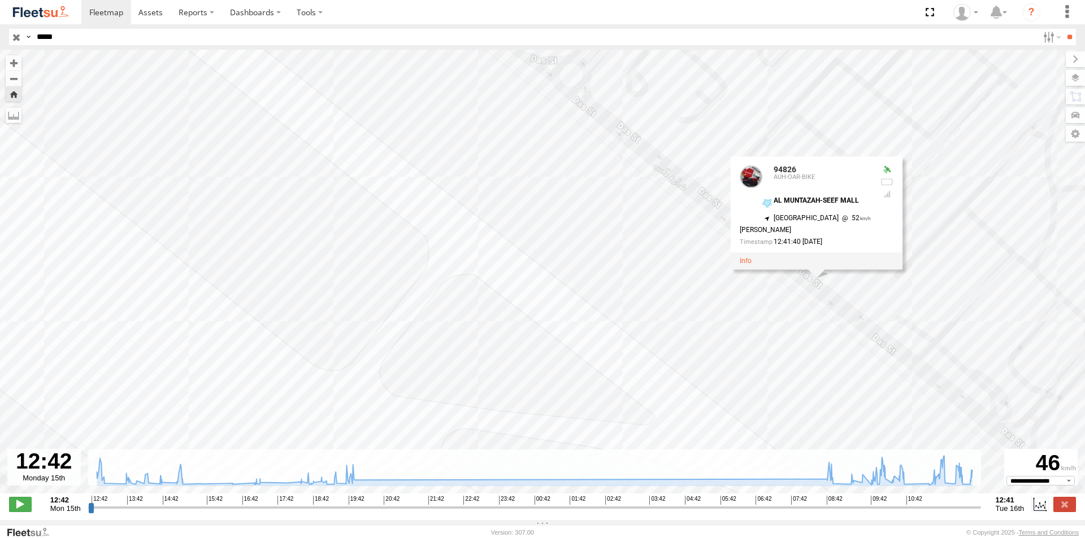
click at [612, 284] on div "94826 12:55 Mon 13:29 Mon 14:07 Mon 14:31 Mon 14:53 Mon 19:17 Mon 19:40 Mon 08:…" at bounding box center [542, 278] width 1085 height 456
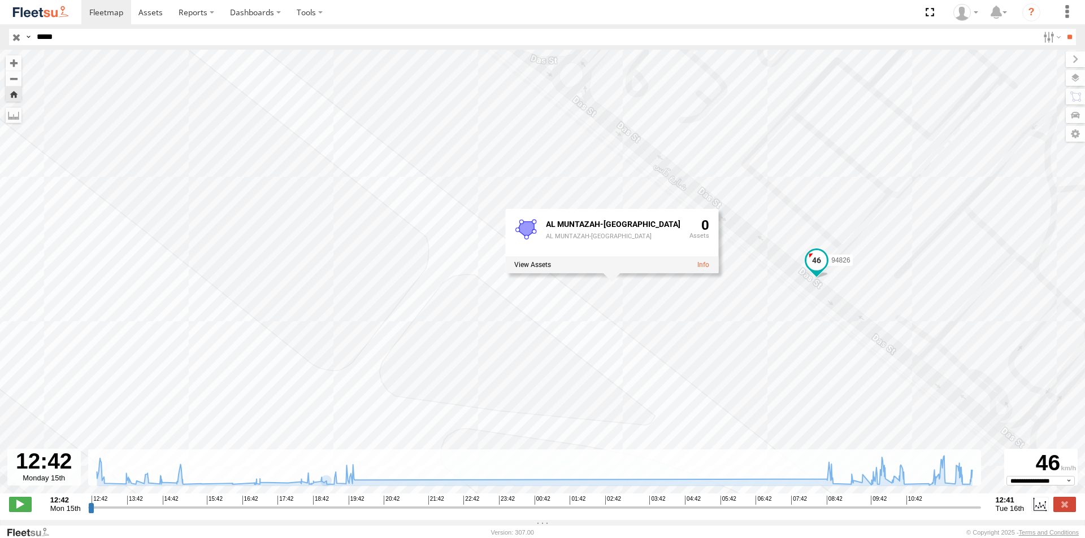
click at [873, 237] on div "94826 12:55 Mon 13:29 Mon 14:07 Mon 14:31 Mon 14:53 Mon 19:17 Mon 19:40 Mon 08:…" at bounding box center [542, 278] width 1085 height 456
click at [865, 460] on rect at bounding box center [534, 468] width 893 height 37
click at [884, 480] on icon at bounding box center [534, 470] width 886 height 29
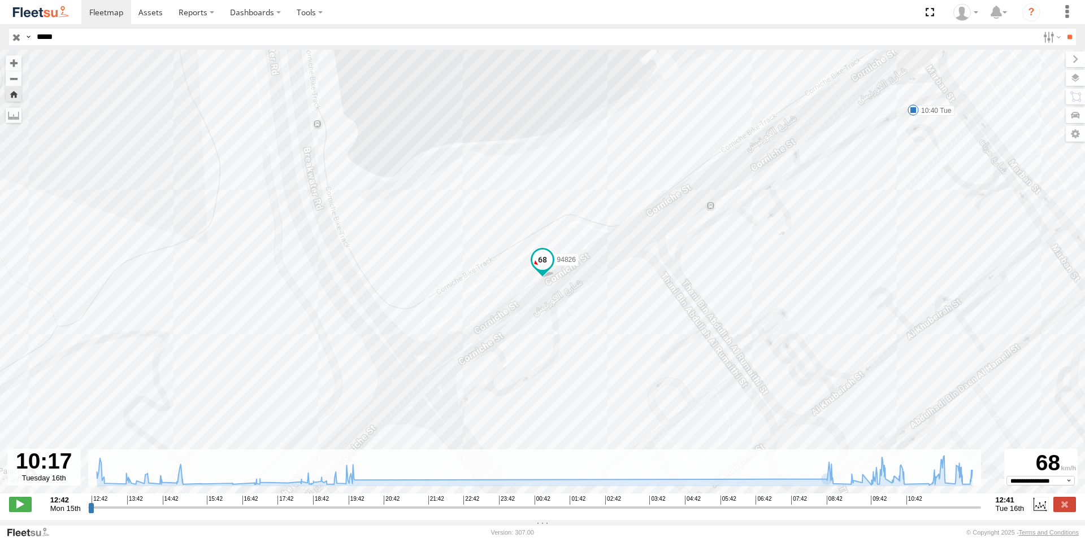
click at [105, 44] on input "*****" at bounding box center [535, 37] width 1006 height 16
click at [68, 40] on input "*****" at bounding box center [535, 37] width 1006 height 16
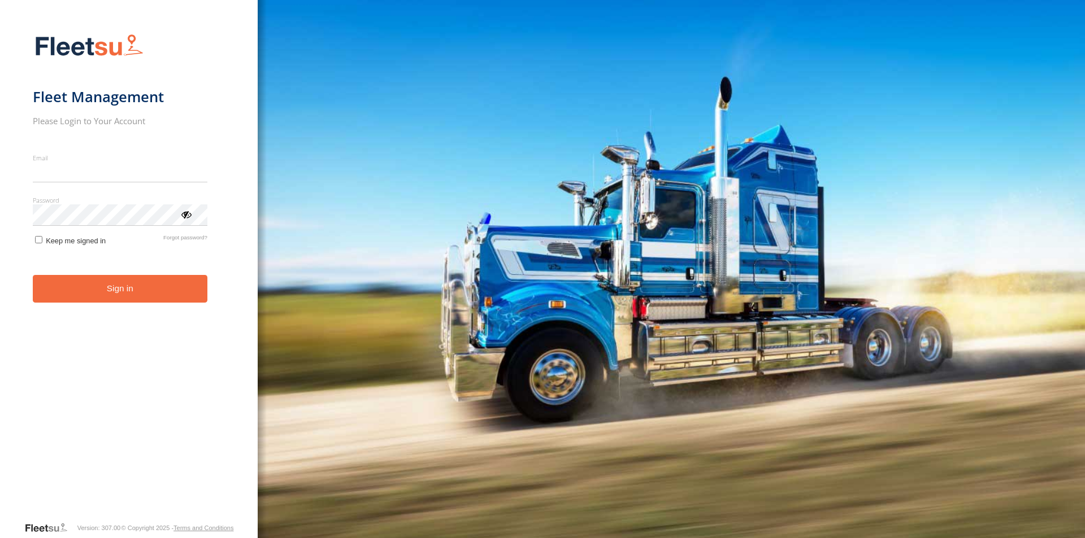
type input "**********"
click at [88, 289] on button "Sign in" at bounding box center [120, 289] width 175 height 28
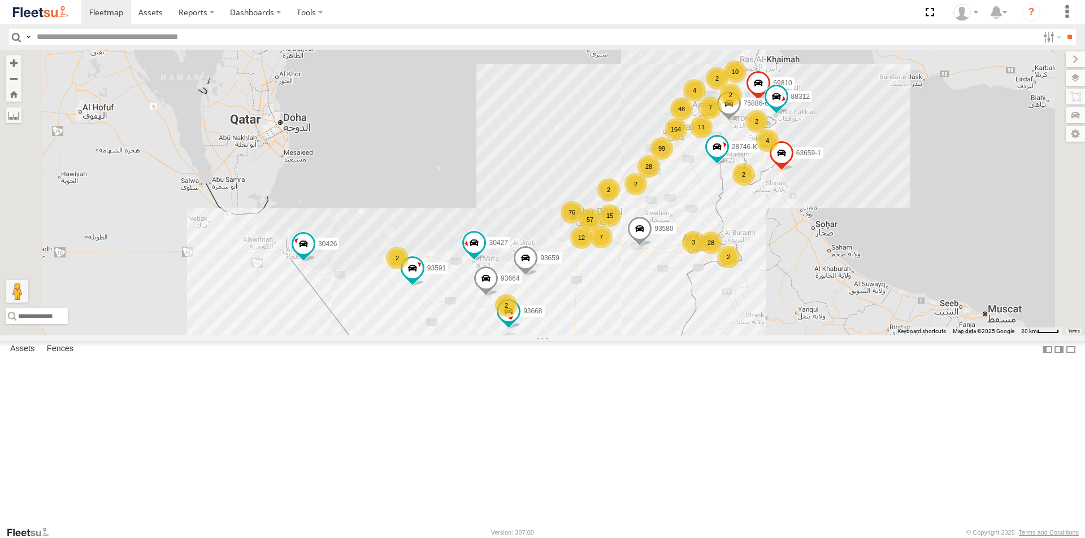
click at [132, 36] on input "text" at bounding box center [535, 37] width 1006 height 16
type input "*****"
click at [1063, 29] on input "**" at bounding box center [1069, 37] width 13 height 16
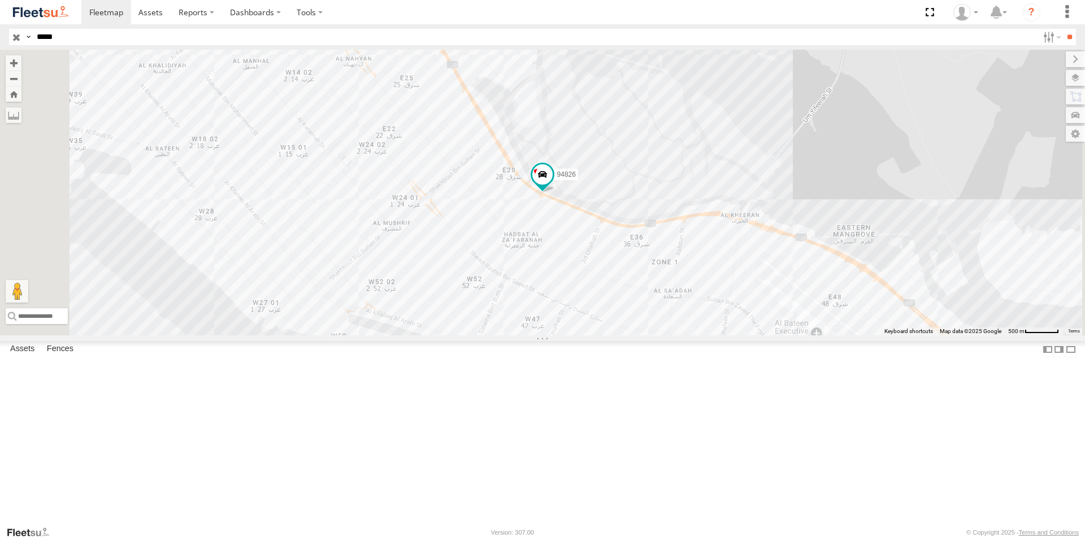
click at [0, 0] on div "94826" at bounding box center [0, 0] width 0 height 0
